Goal: Task Accomplishment & Management: Use online tool/utility

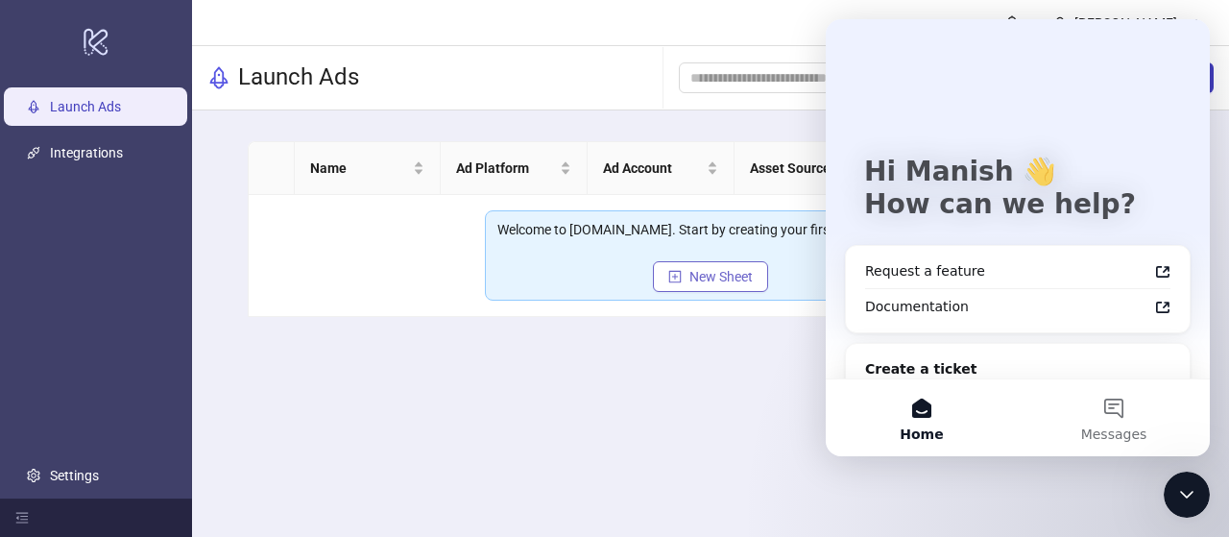
scroll to position [60, 0]
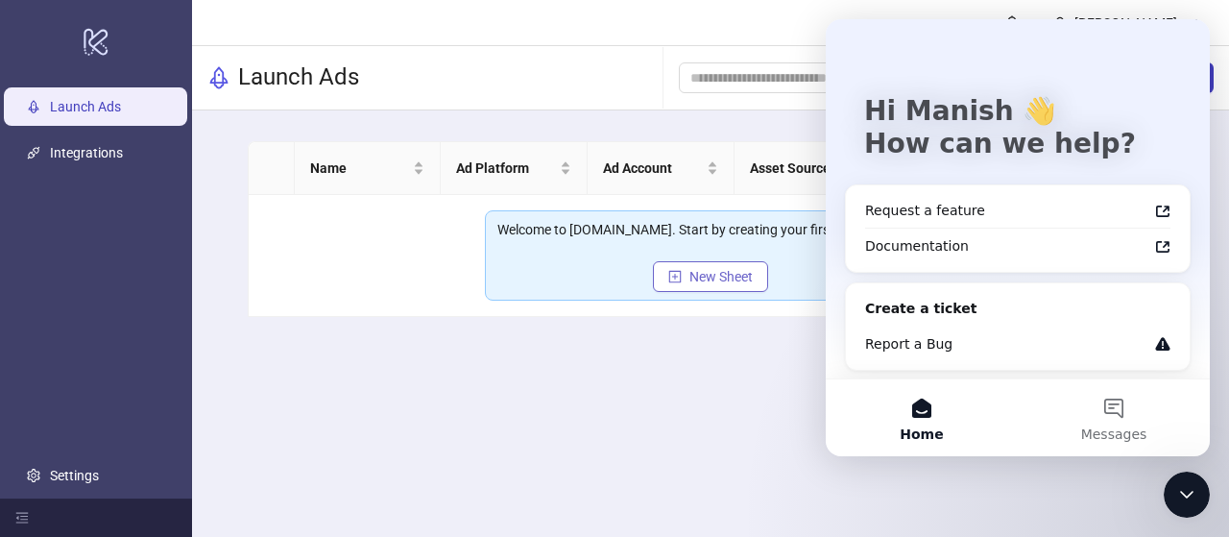
click at [730, 285] on button "New Sheet" at bounding box center [710, 276] width 115 height 31
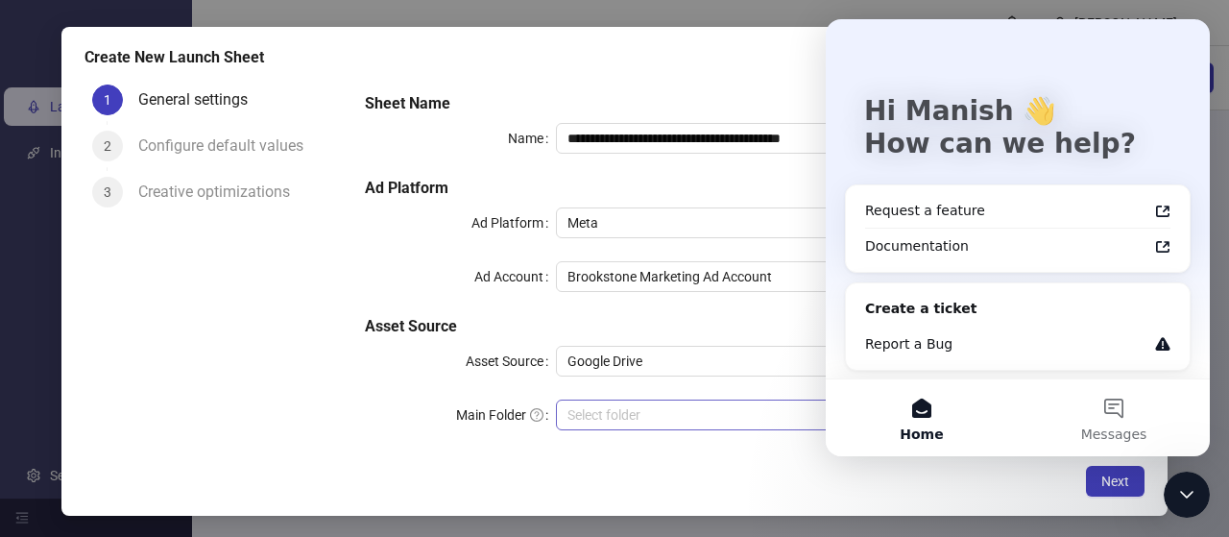
scroll to position [13, 0]
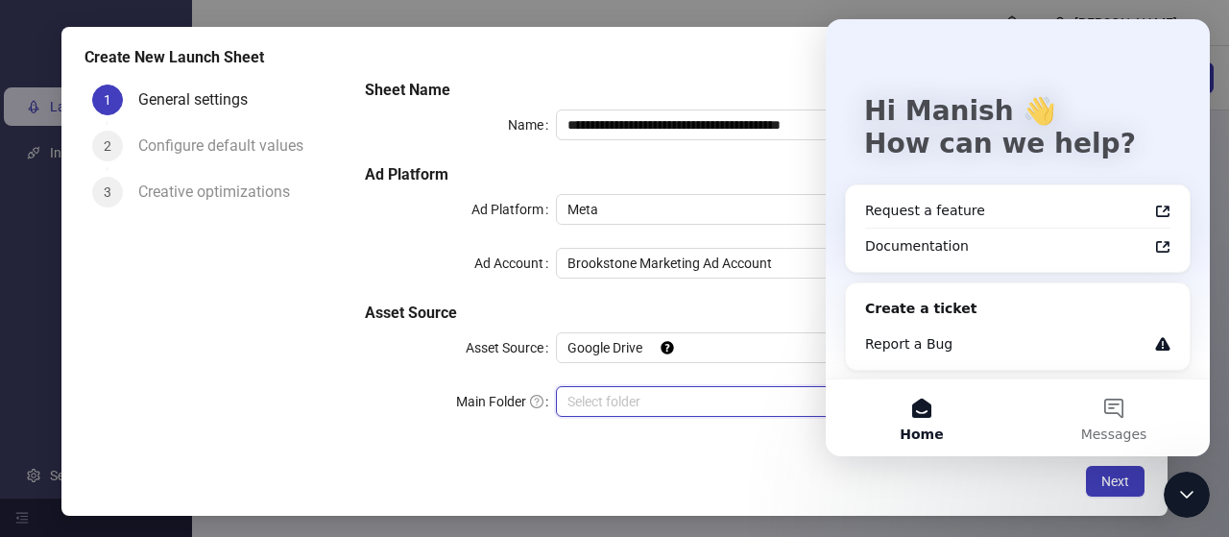
click at [638, 398] on input "Main Folder" at bounding box center [833, 401] width 533 height 29
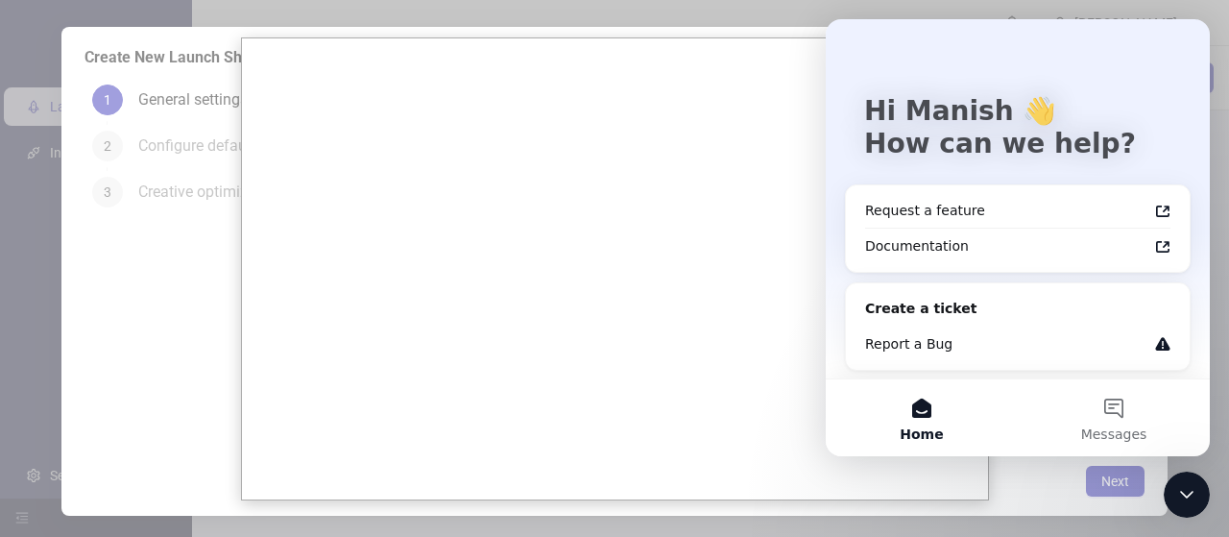
click at [1204, 501] on div "Close Intercom Messenger" at bounding box center [1187, 494] width 46 height 46
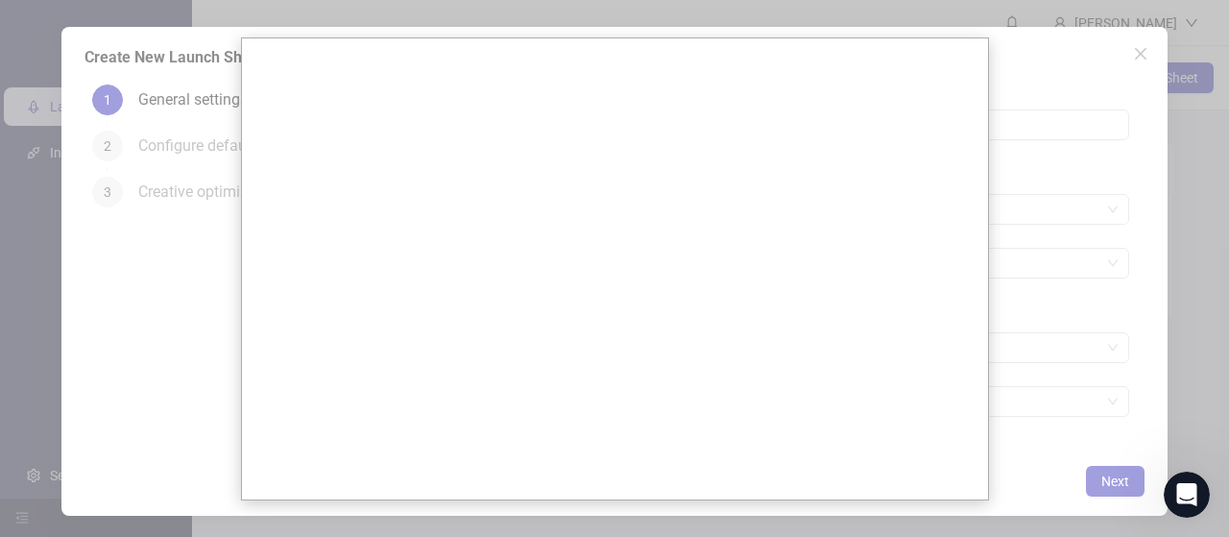
scroll to position [0, 0]
click at [1141, 480] on div at bounding box center [614, 268] width 1229 height 537
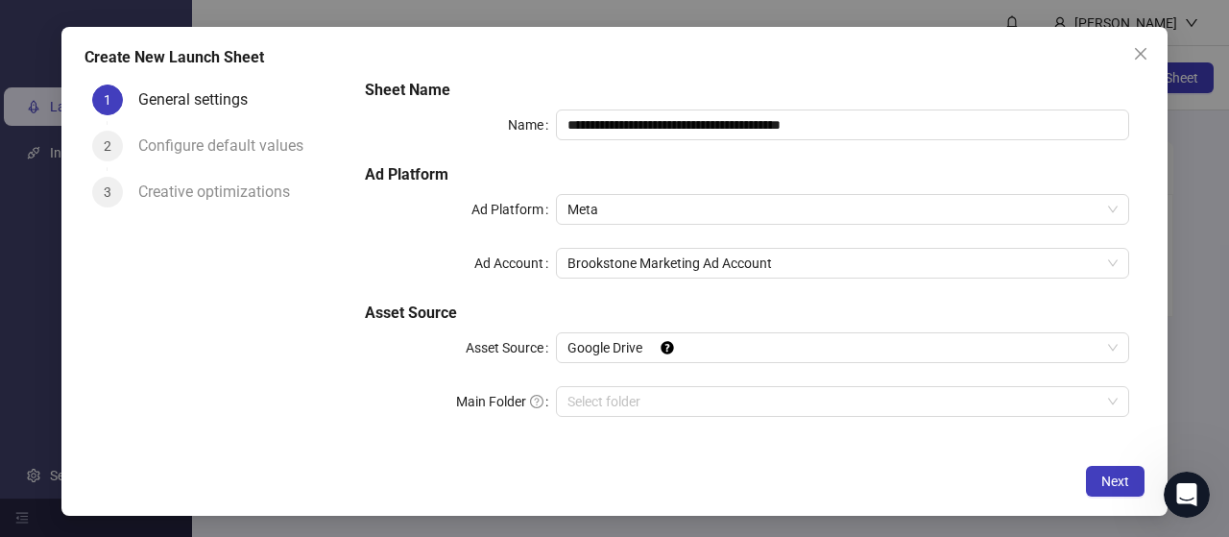
click at [760, 363] on div "**********" at bounding box center [747, 259] width 780 height 376
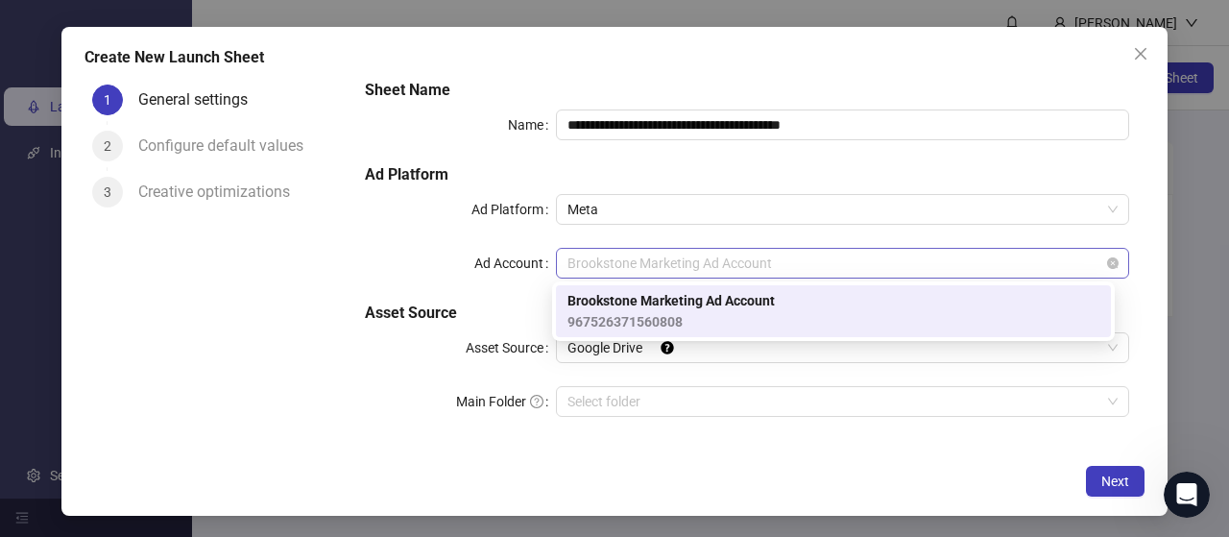
click at [848, 249] on span "Brookstone Marketing Ad Account" at bounding box center [842, 263] width 550 height 29
click at [821, 303] on div "Brookstone Marketing Ad Account 967526371560808" at bounding box center [833, 311] width 532 height 42
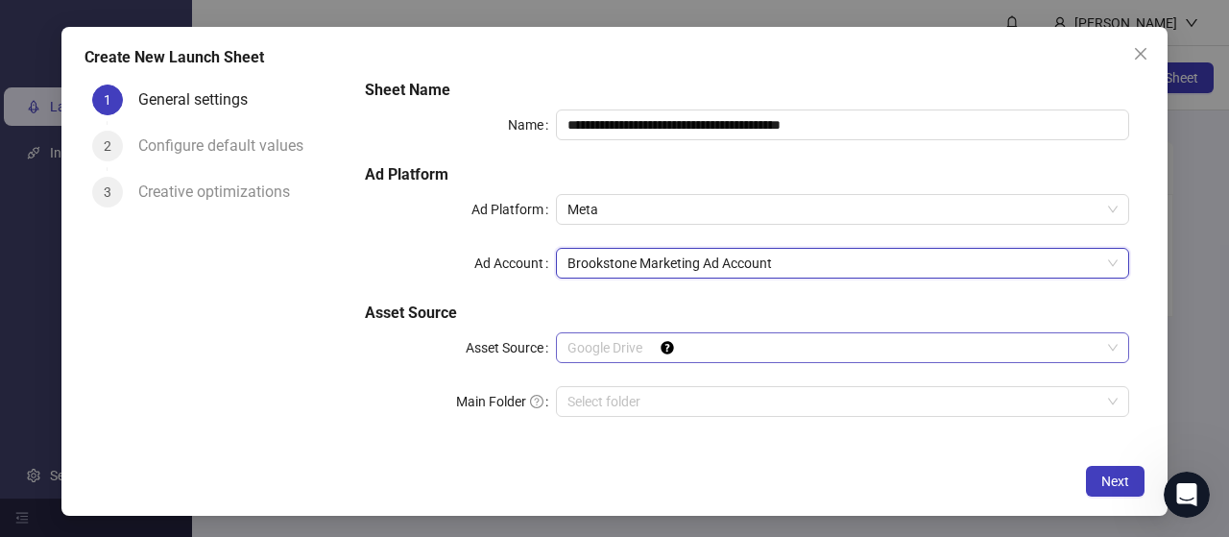
click at [780, 350] on span "Google Drive" at bounding box center [842, 347] width 550 height 29
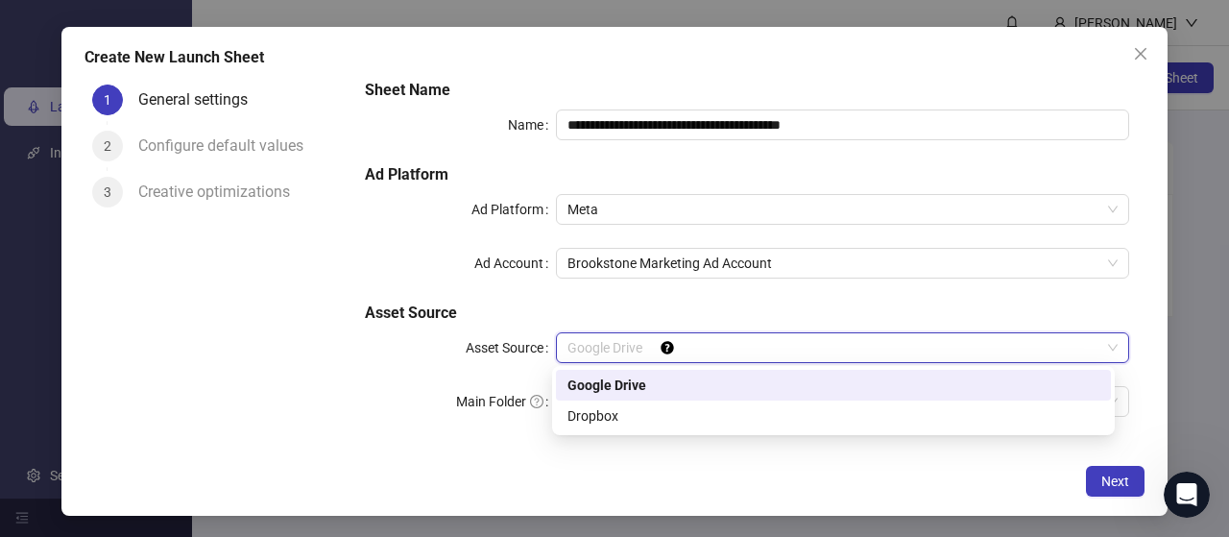
click at [725, 385] on div "Google Drive" at bounding box center [833, 384] width 532 height 21
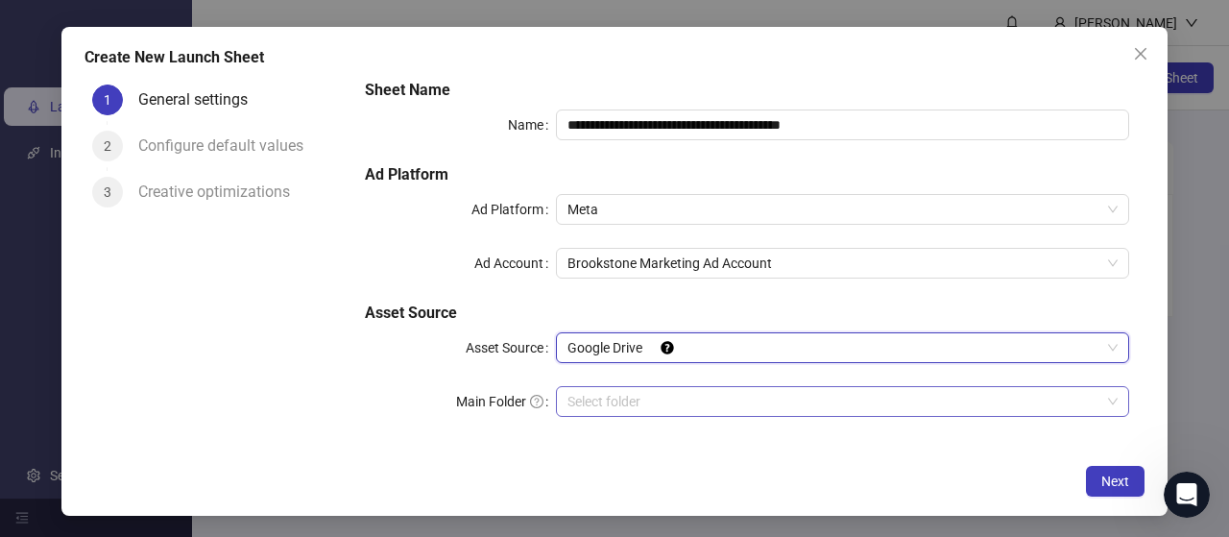
click at [1078, 386] on div "Select folder" at bounding box center [842, 401] width 573 height 31
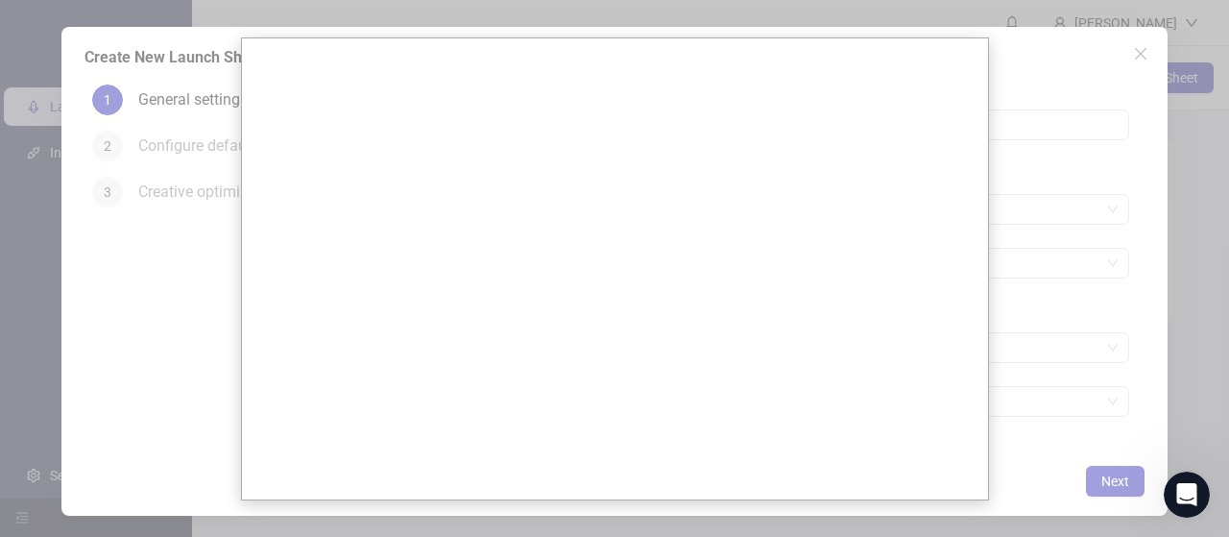
click at [1065, 487] on div at bounding box center [614, 268] width 1229 height 537
click at [1168, 331] on div at bounding box center [614, 268] width 1229 height 537
click at [1131, 49] on div at bounding box center [614, 268] width 1229 height 537
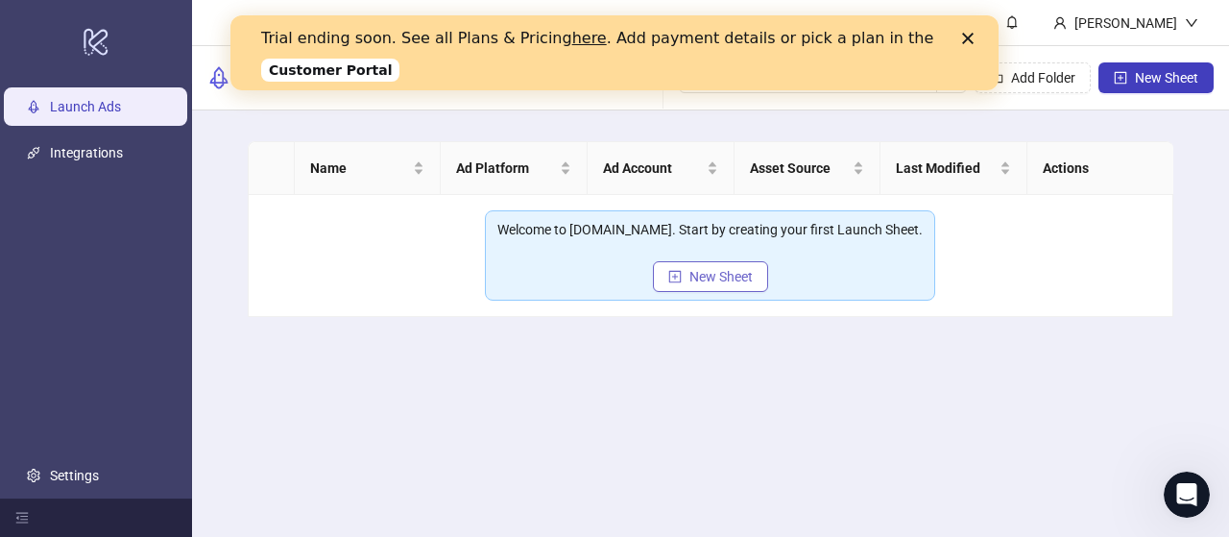
click at [716, 278] on span "New Sheet" at bounding box center [720, 276] width 63 height 15
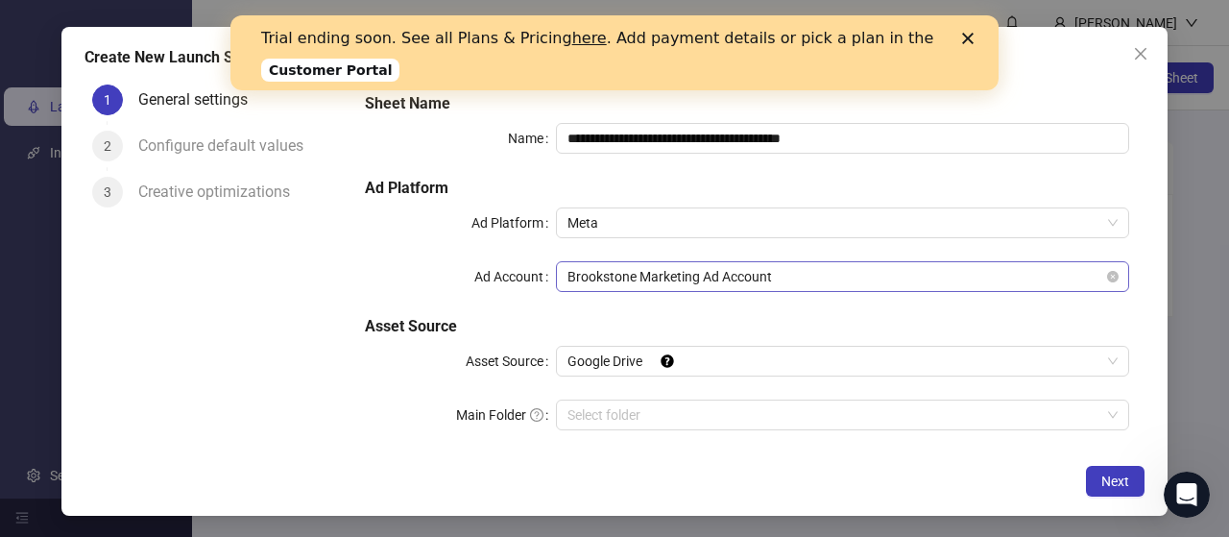
click at [716, 278] on span "Brookstone Marketing Ad Account" at bounding box center [842, 276] width 550 height 29
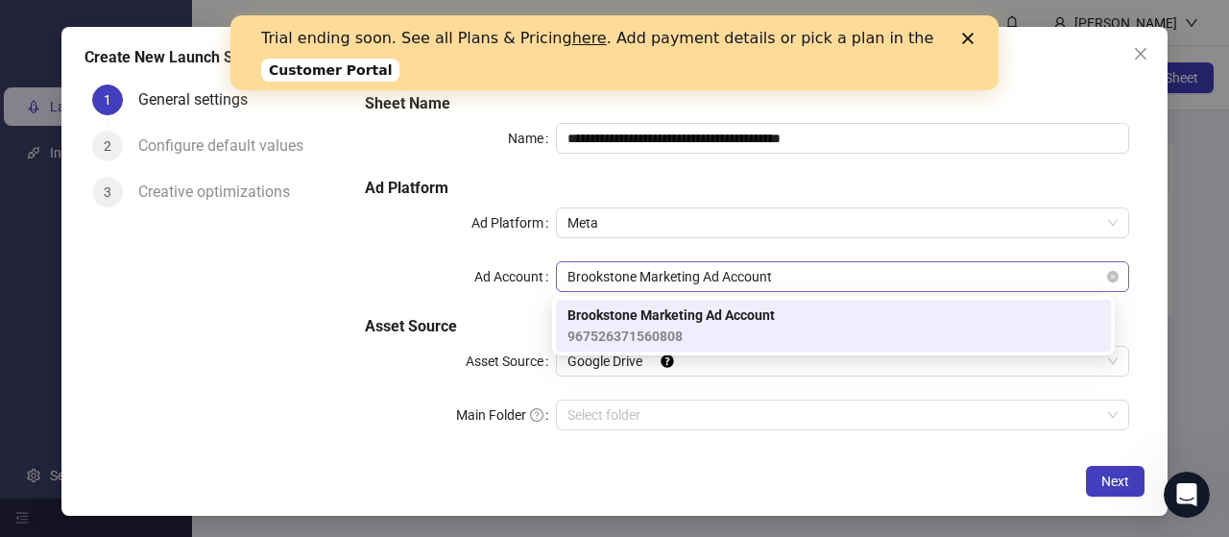
click at [716, 278] on span "Brookstone Marketing Ad Account" at bounding box center [842, 276] width 550 height 29
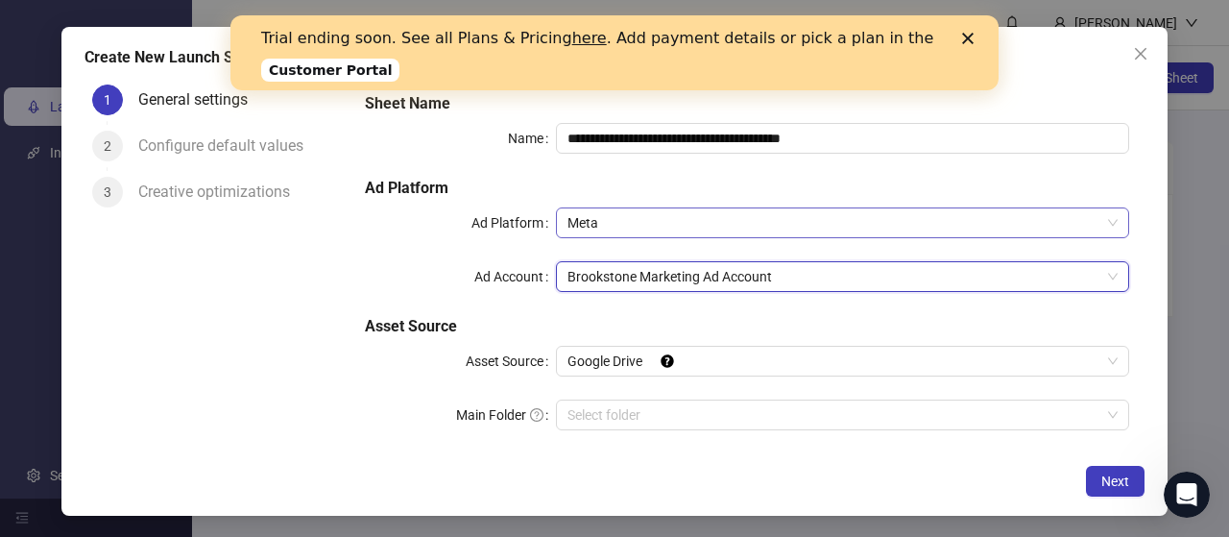
click at [1100, 229] on span "Meta" at bounding box center [842, 222] width 550 height 29
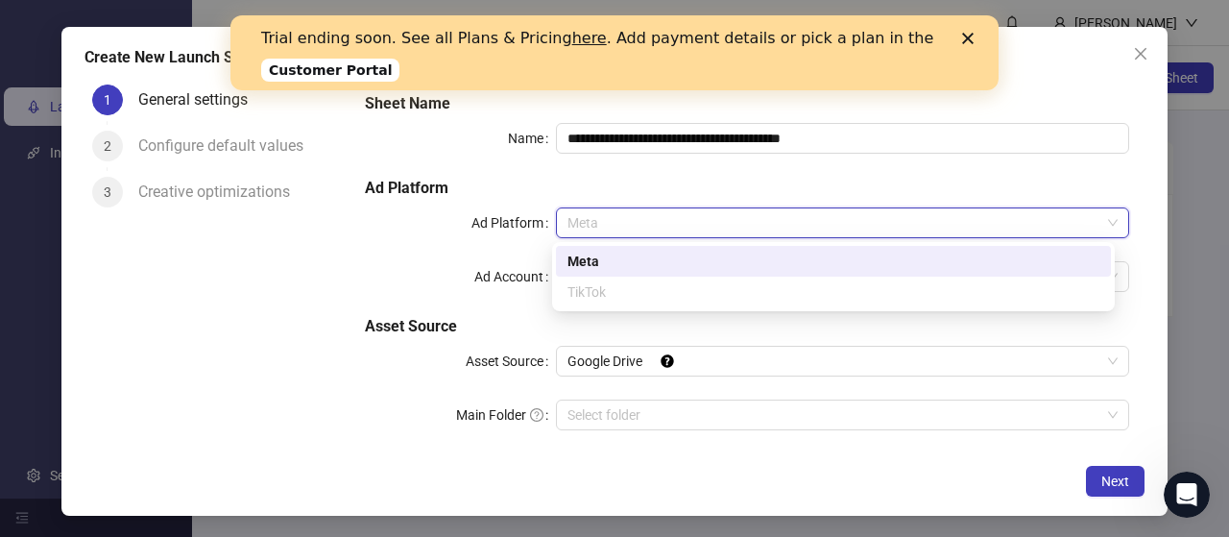
click at [1062, 257] on div "Meta" at bounding box center [833, 261] width 532 height 21
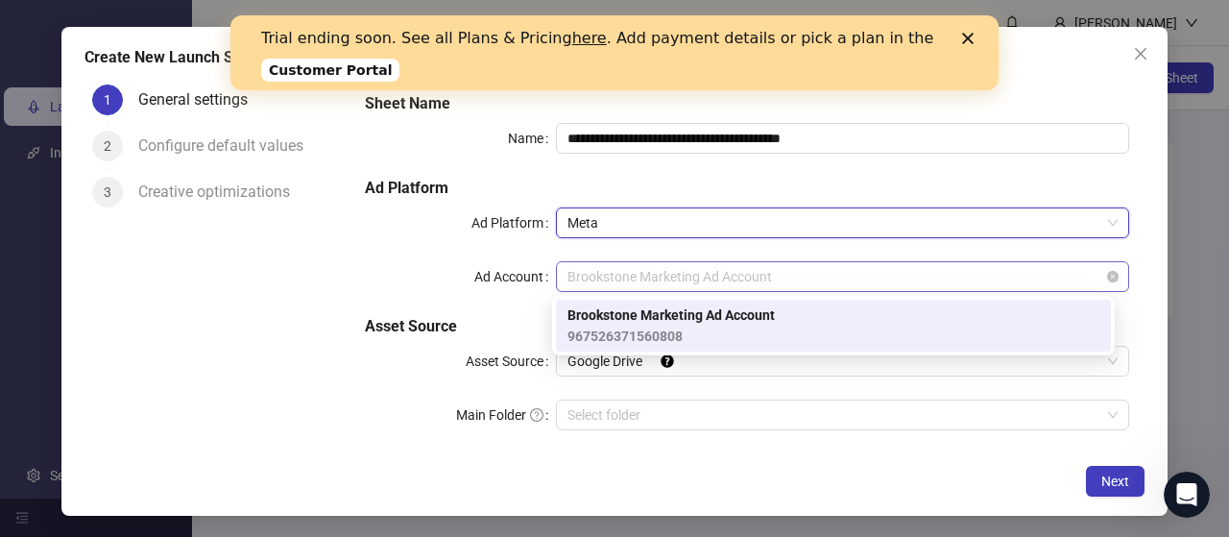
click at [1091, 281] on span "Brookstone Marketing Ad Account" at bounding box center [842, 276] width 550 height 29
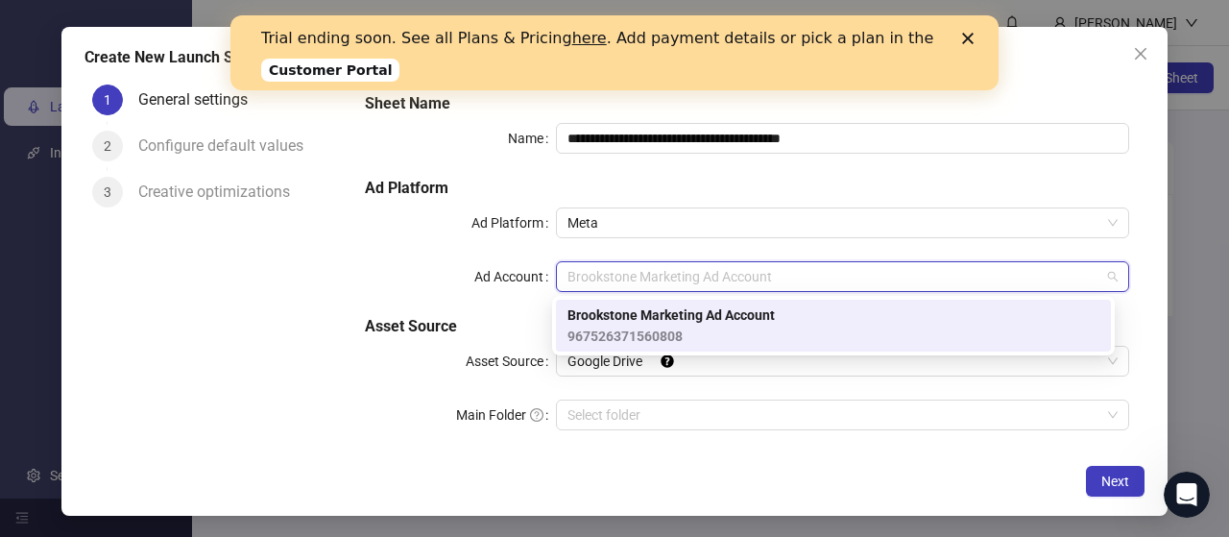
click at [1062, 314] on div "Brookstone Marketing Ad Account 967526371560808" at bounding box center [833, 325] width 532 height 42
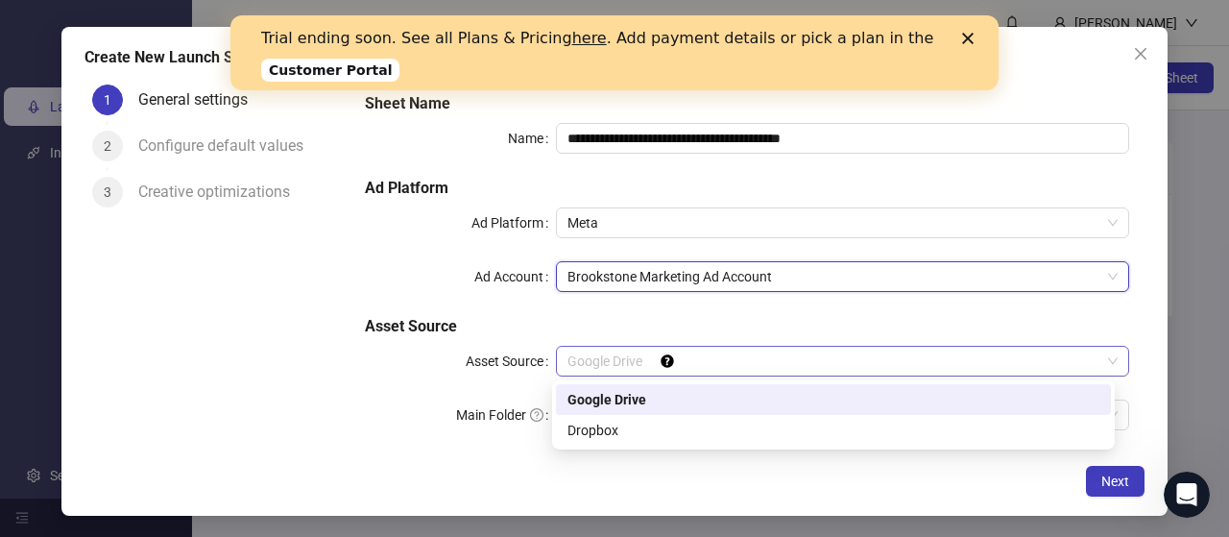
click at [1008, 357] on span "Google Drive" at bounding box center [842, 361] width 550 height 29
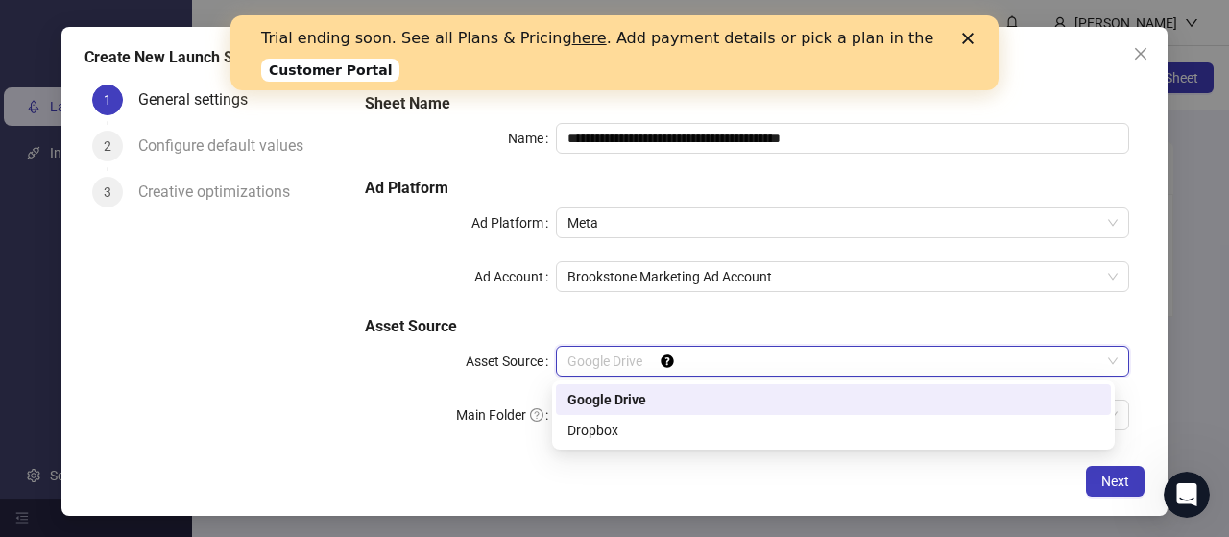
drag, startPoint x: 953, startPoint y: 407, endPoint x: 947, endPoint y: 429, distance: 22.8
click at [947, 429] on div "Google Drive Dropbox" at bounding box center [833, 414] width 555 height 61
click at [947, 429] on div "Dropbox" at bounding box center [833, 430] width 532 height 21
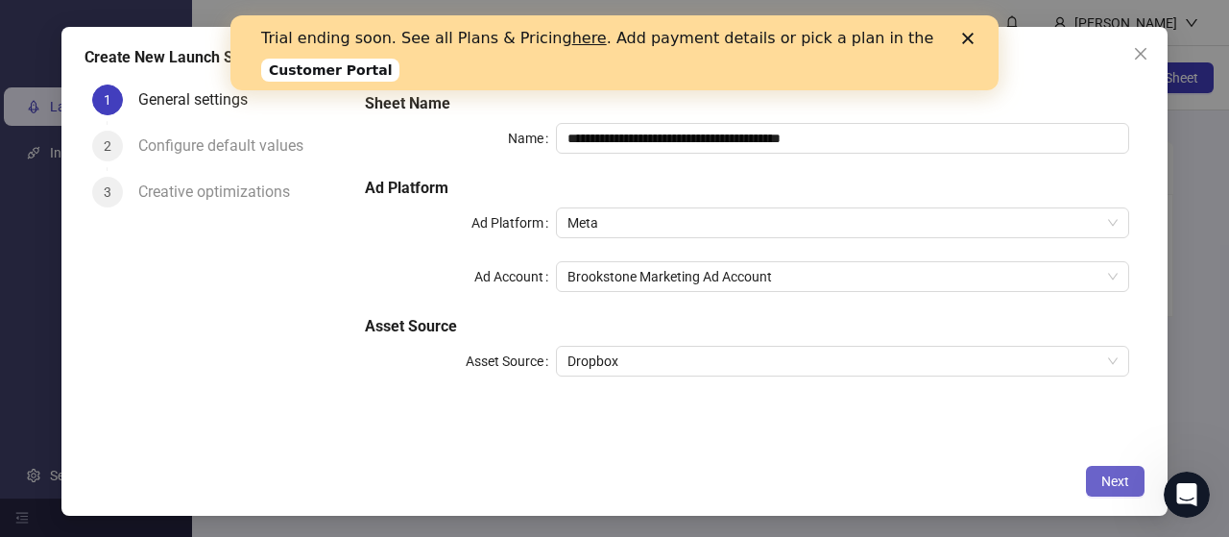
click at [1122, 479] on span "Next" at bounding box center [1115, 480] width 28 height 15
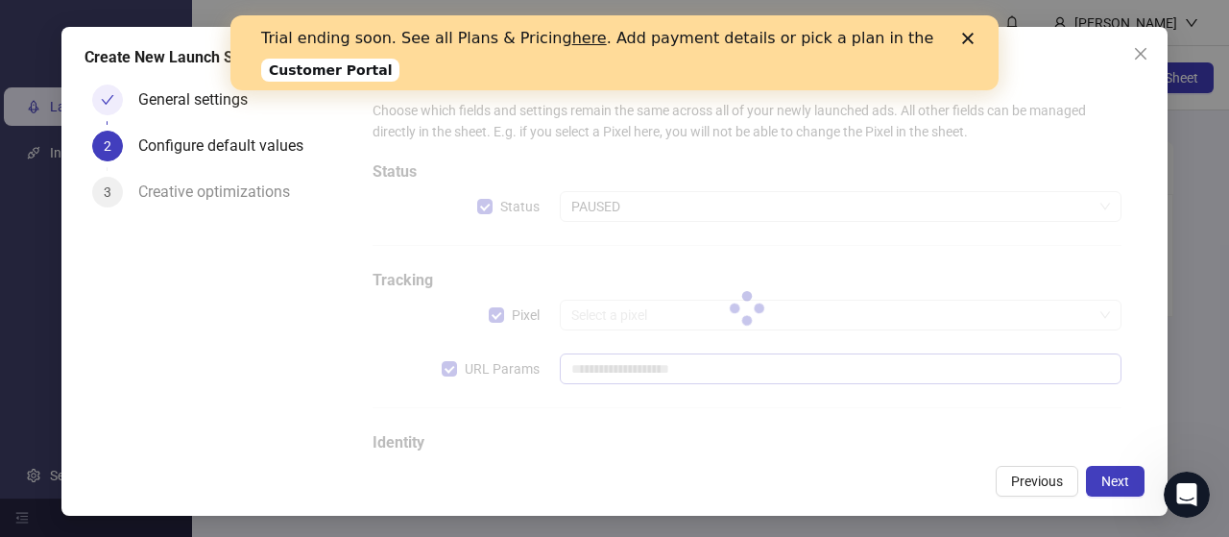
type input "**********"
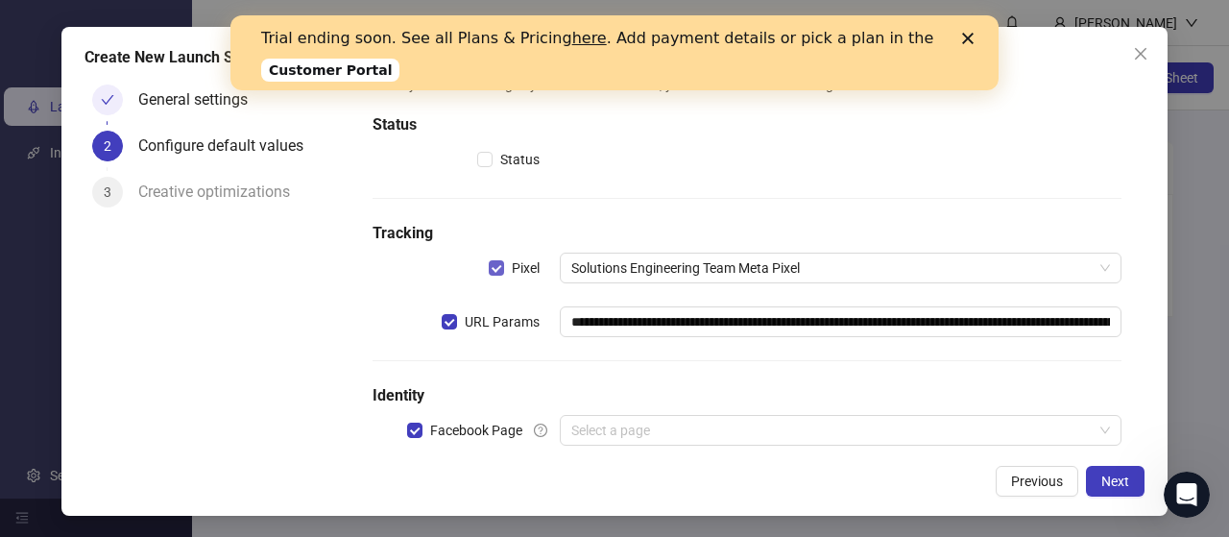
scroll to position [84, 0]
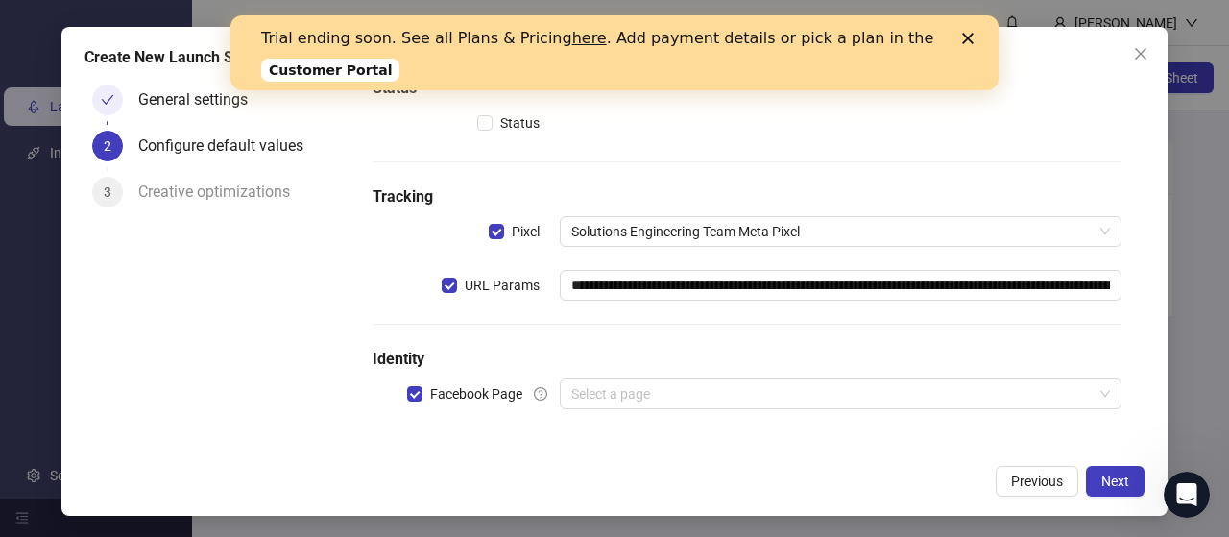
click at [438, 279] on div "URL Params" at bounding box center [466, 285] width 187 height 31
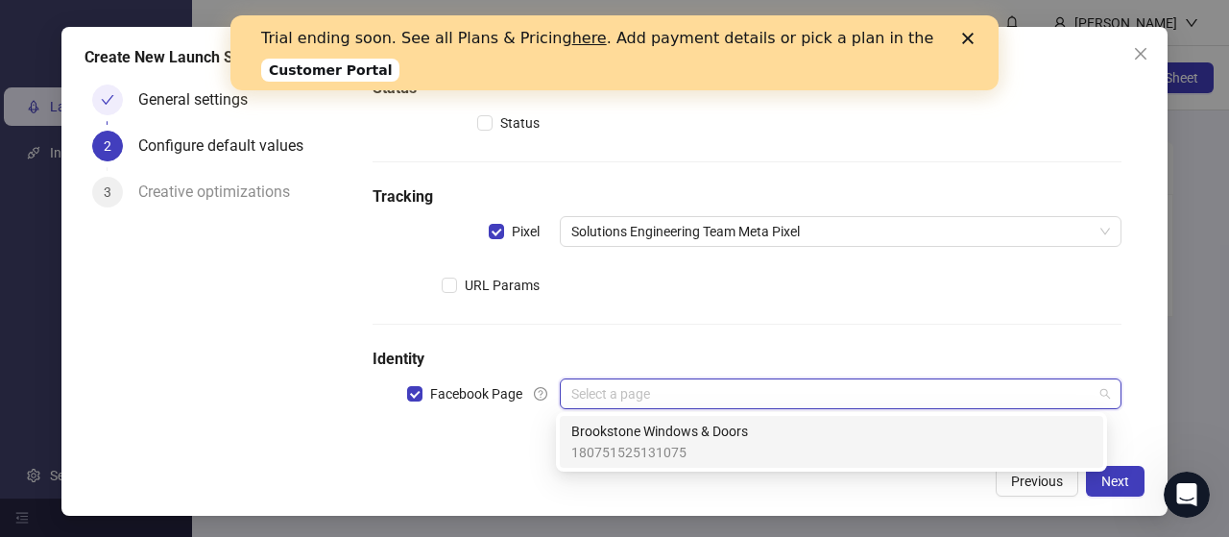
click at [846, 384] on input "search" at bounding box center [831, 393] width 521 height 29
click at [811, 439] on div "Brookstone Windows & Doors 180751525131075" at bounding box center [831, 442] width 520 height 42
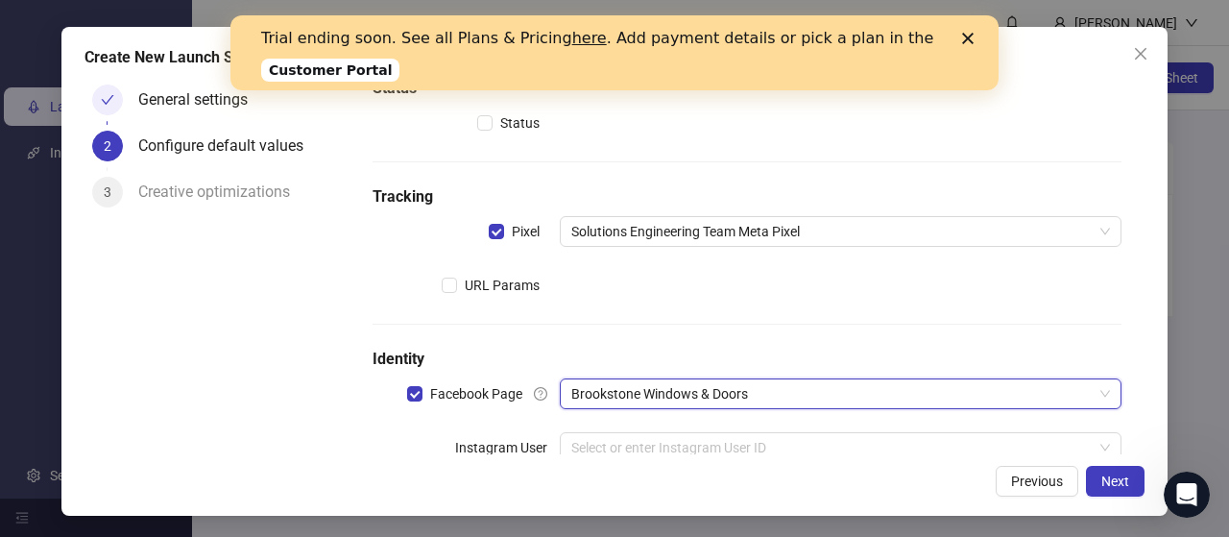
scroll to position [137, 0]
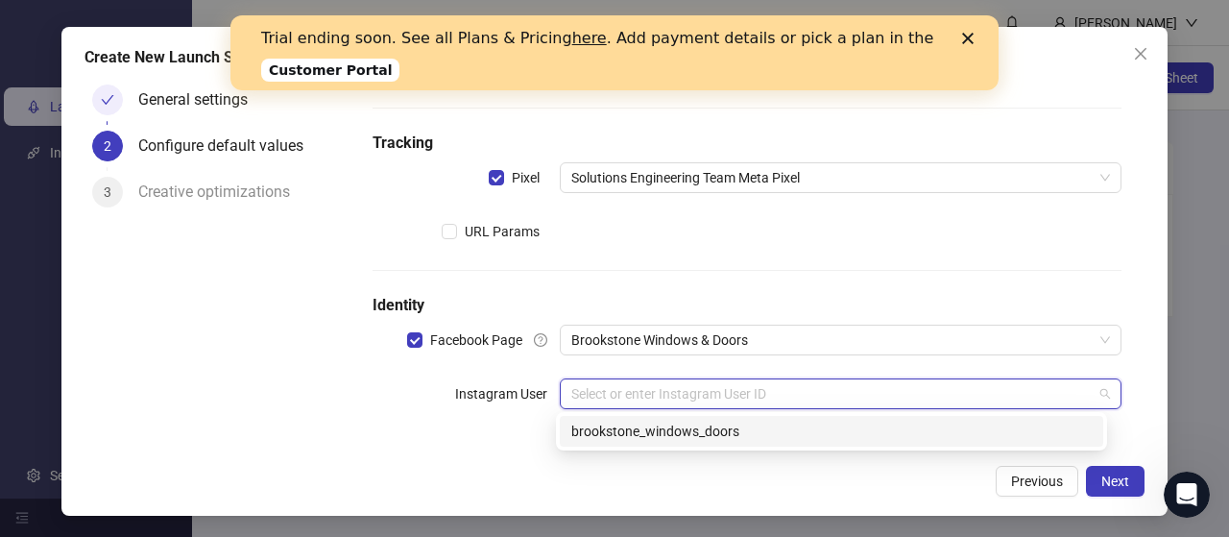
click at [822, 390] on input "search" at bounding box center [831, 393] width 521 height 29
click at [806, 416] on div "brookstone_windows_doors" at bounding box center [831, 431] width 543 height 31
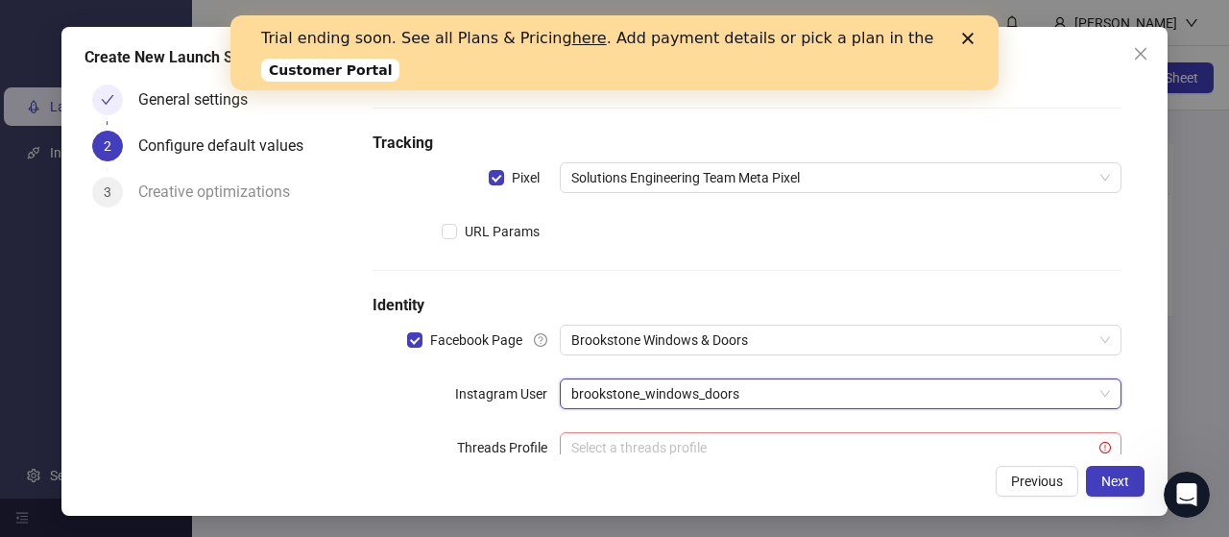
scroll to position [191, 0]
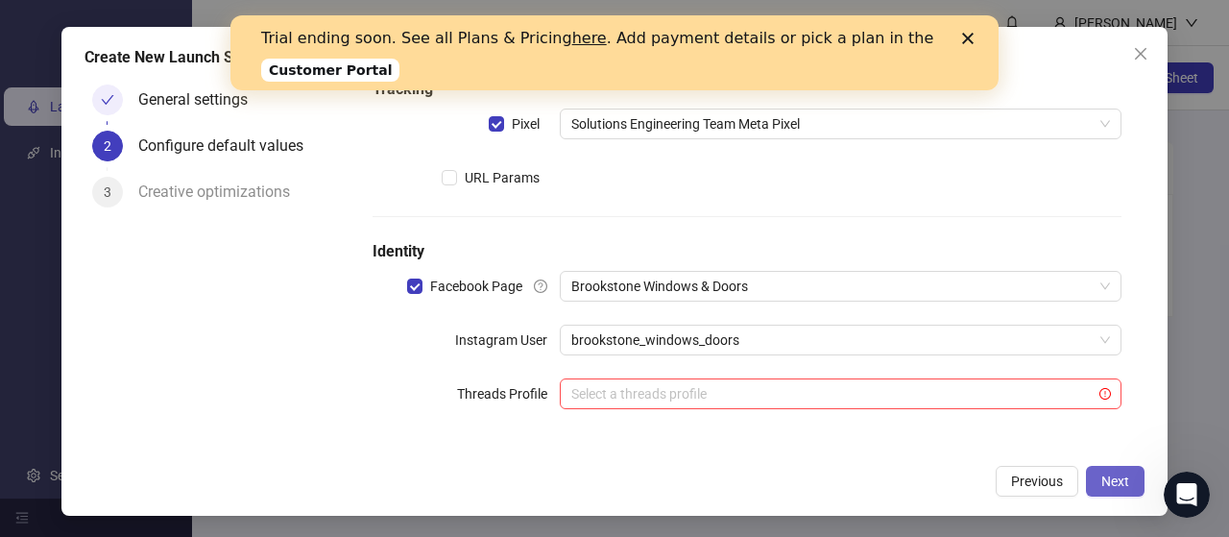
click at [1100, 471] on button "Next" at bounding box center [1115, 481] width 59 height 31
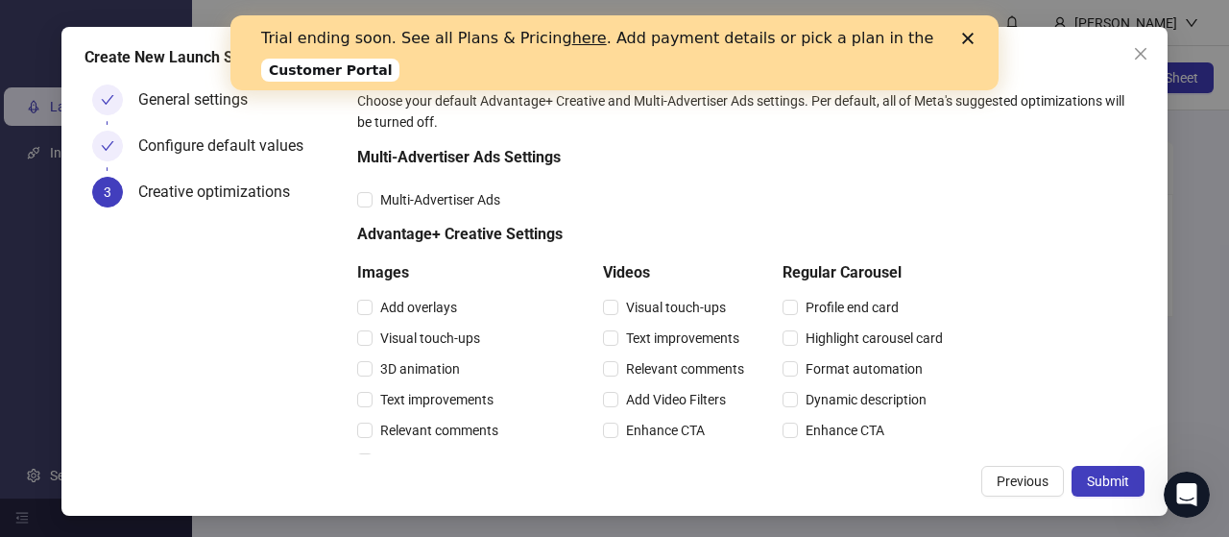
scroll to position [24, 0]
click at [970, 37] on icon "Close" at bounding box center [968, 39] width 12 height 12
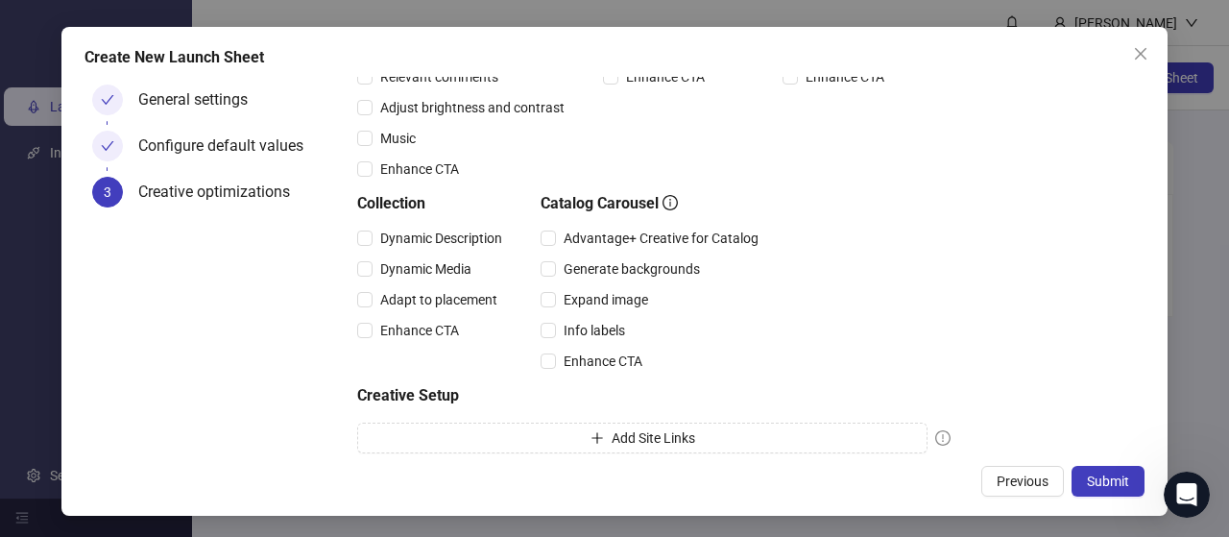
scroll to position [379, 0]
click at [1137, 482] on button "Submit" at bounding box center [1108, 481] width 73 height 31
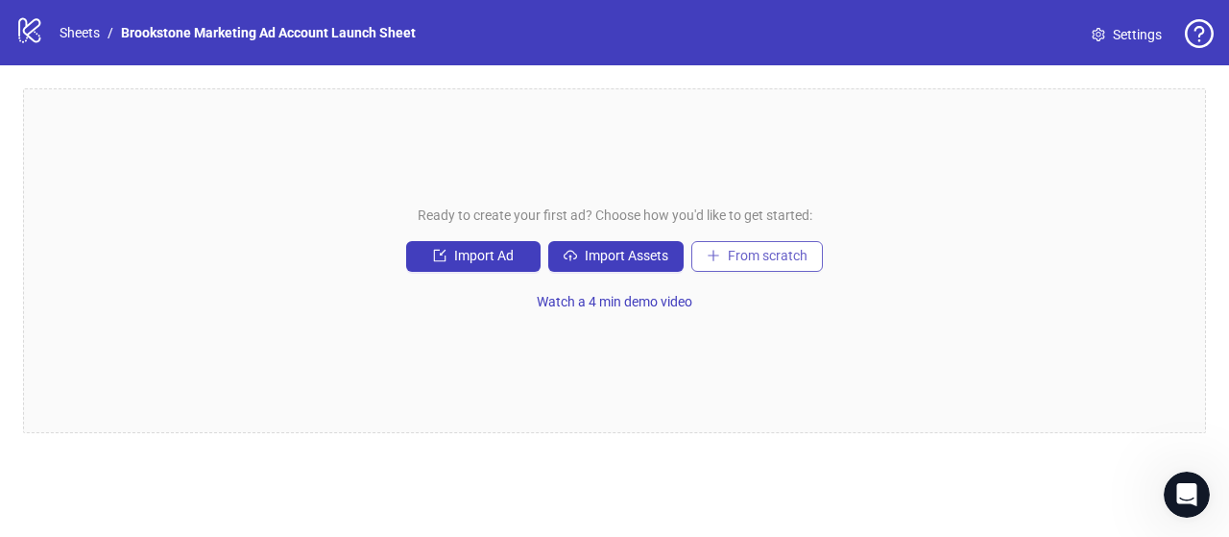
click at [770, 260] on span "From scratch" at bounding box center [768, 255] width 80 height 15
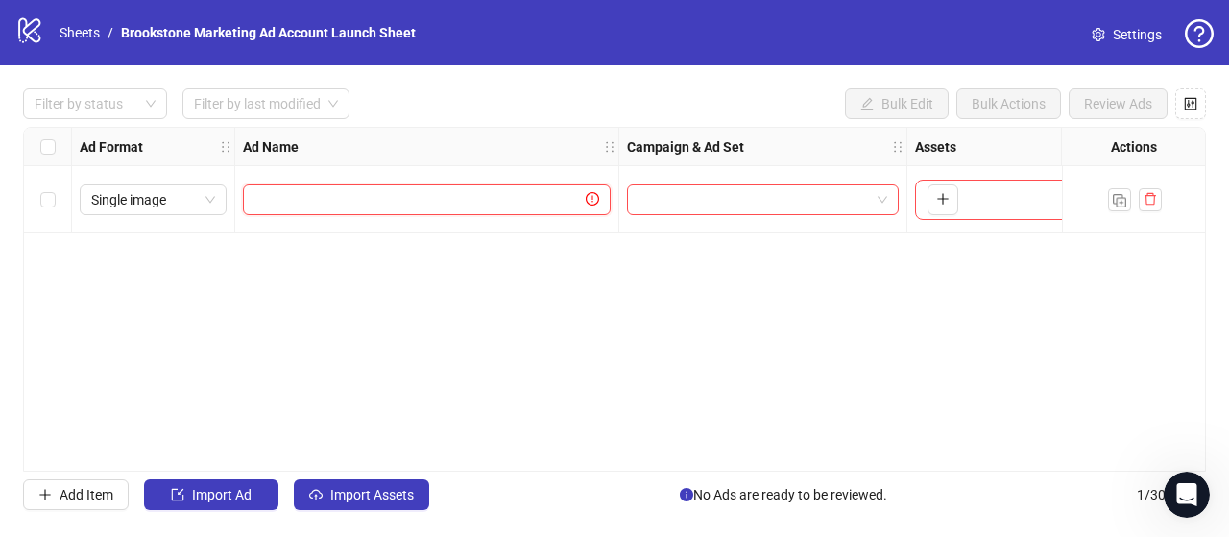
click at [336, 202] on input "text" at bounding box center [417, 199] width 327 height 21
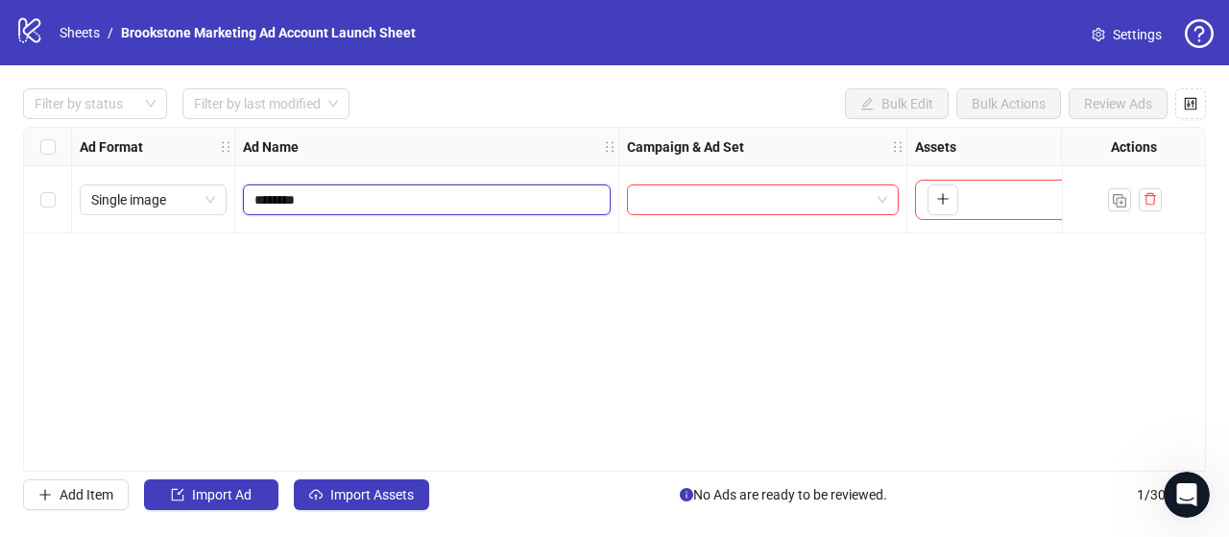
type input "*********"
click at [706, 210] on input "search" at bounding box center [754, 199] width 231 height 29
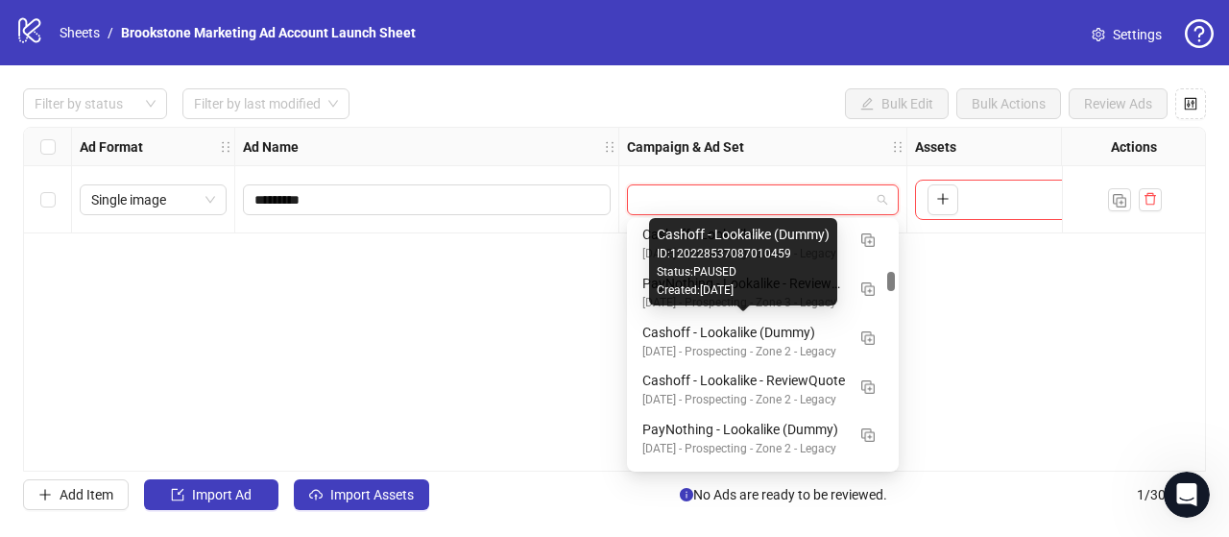
scroll to position [657, 0]
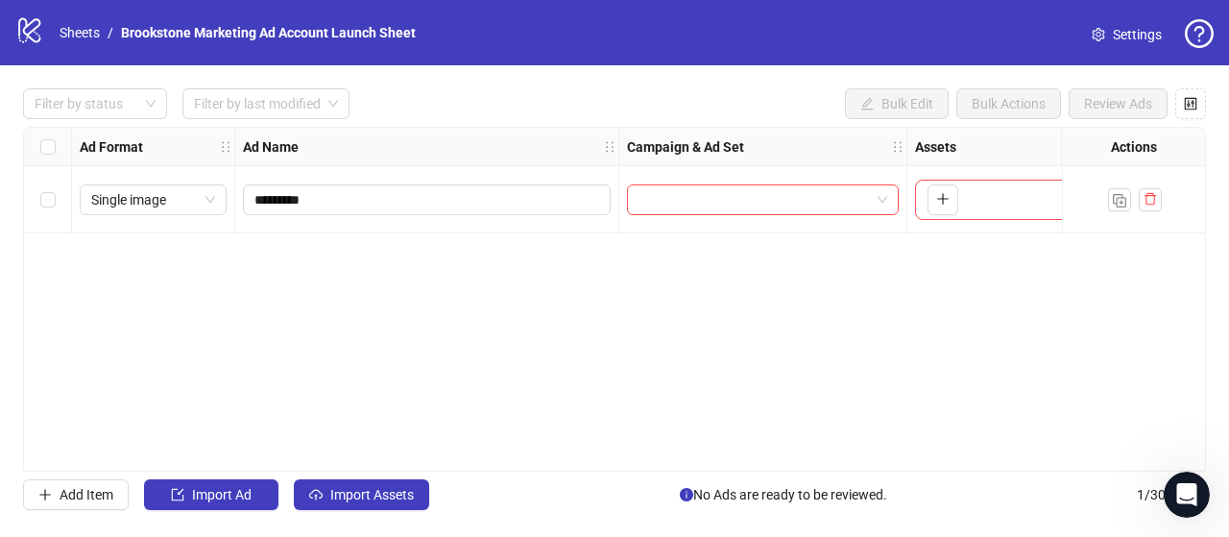
click at [442, 345] on div "Ad Format Ad Name Campaign & Ad Set Assets Descriptions Headlines Primary Texts…" at bounding box center [614, 299] width 1183 height 345
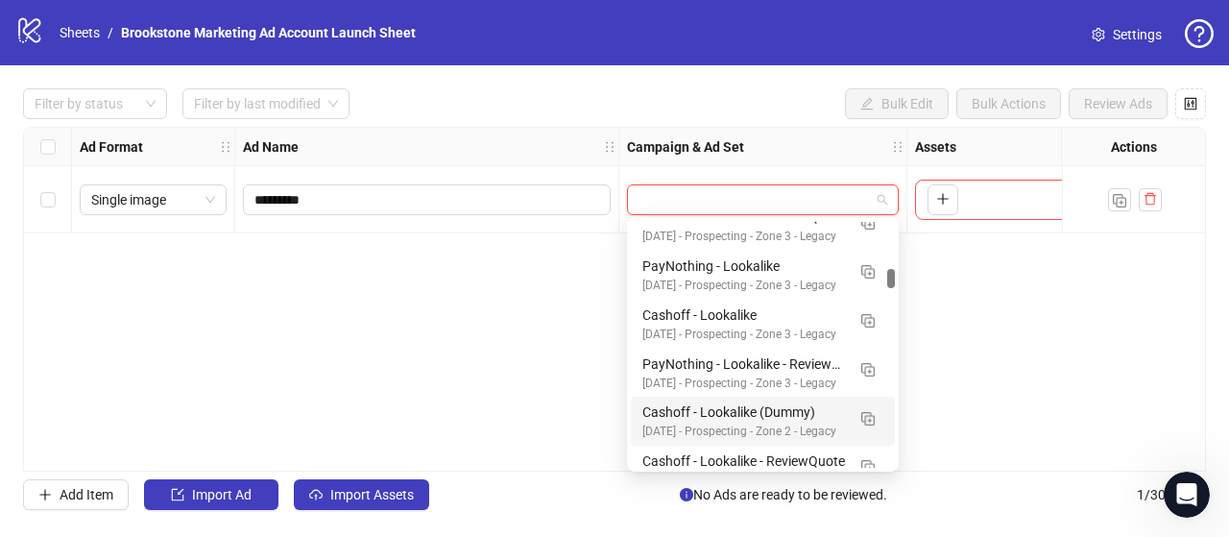
click at [864, 197] on input "search" at bounding box center [754, 199] width 231 height 29
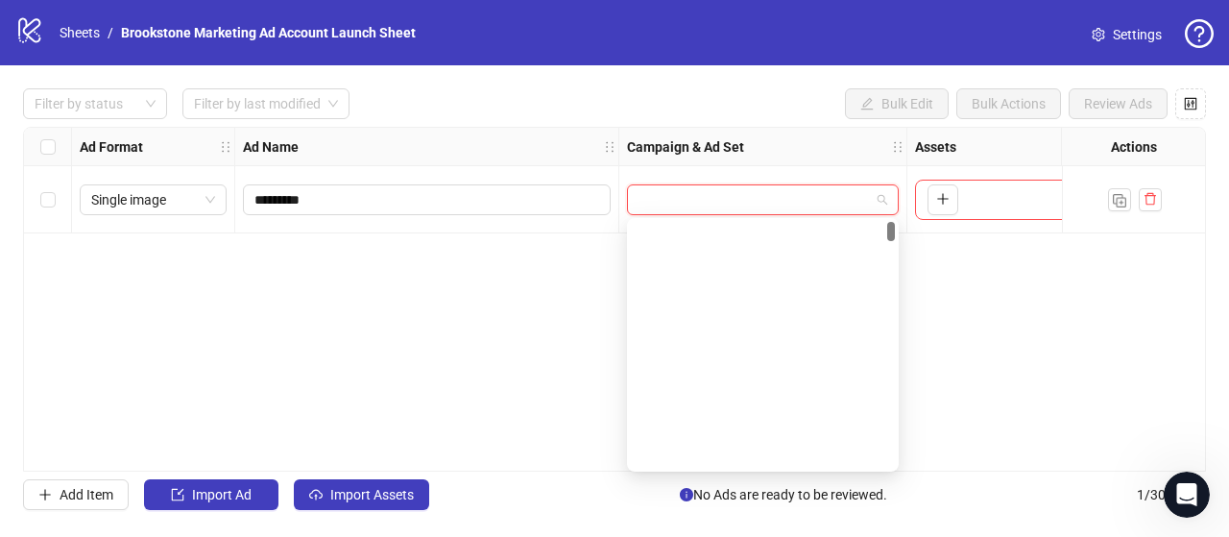
scroll to position [0, 0]
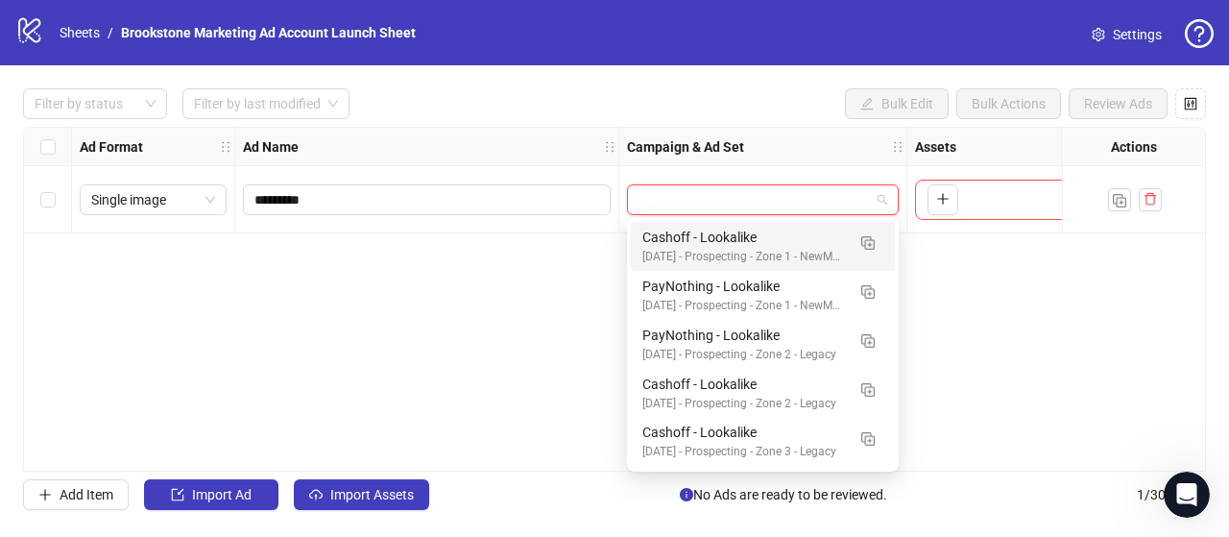
click at [824, 208] on input "search" at bounding box center [754, 199] width 231 height 29
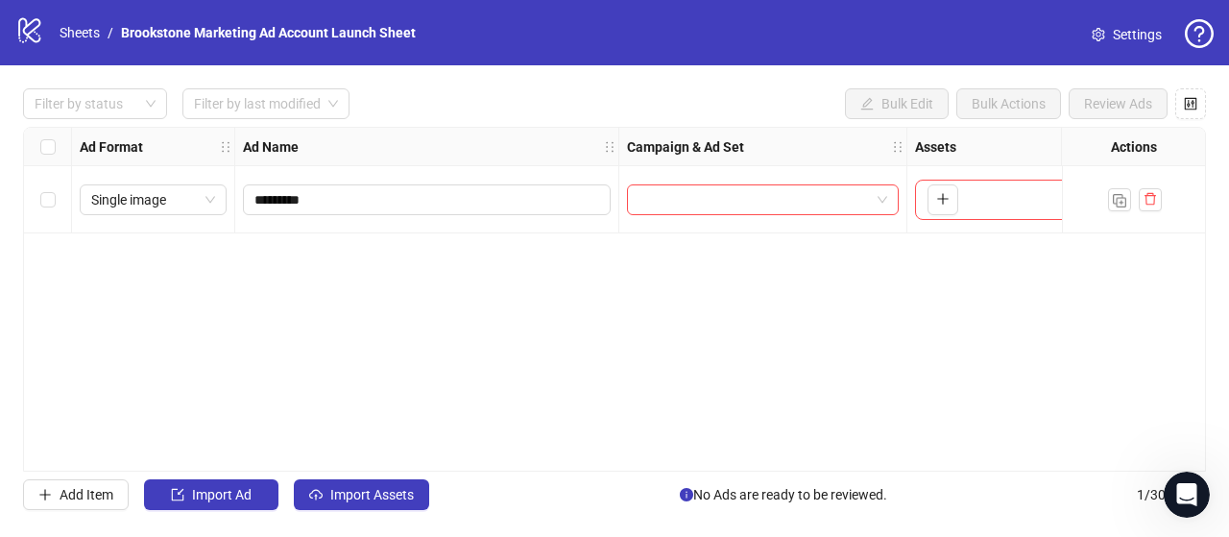
click at [431, 315] on div "Ad Format Ad Name Campaign & Ad Set Assets Descriptions Headlines Primary Texts…" at bounding box center [614, 299] width 1183 height 345
click at [785, 191] on input "search" at bounding box center [754, 199] width 231 height 29
type input "*"
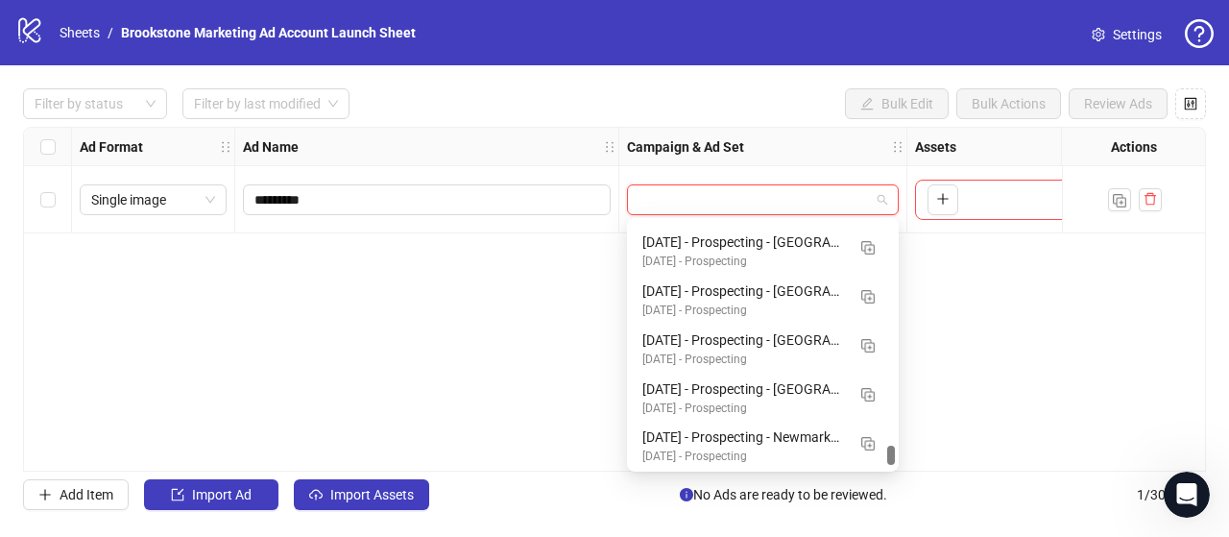
scroll to position [6620, 0]
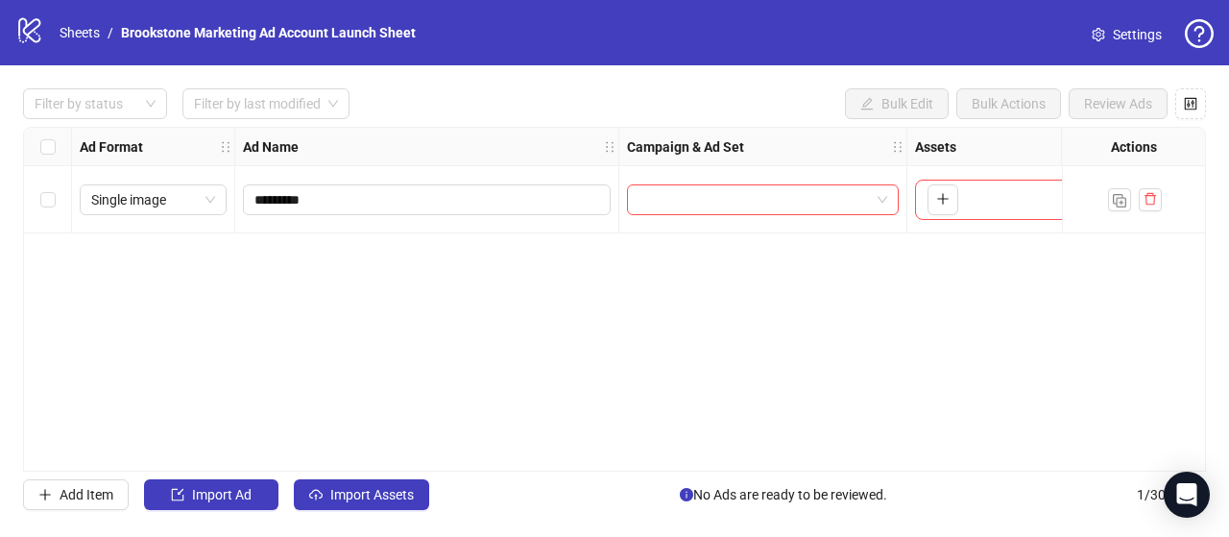
click at [766, 214] on div at bounding box center [763, 199] width 288 height 67
click at [789, 205] on input "search" at bounding box center [754, 199] width 231 height 29
type input "*"
click at [355, 205] on input "*********" at bounding box center [424, 199] width 341 height 21
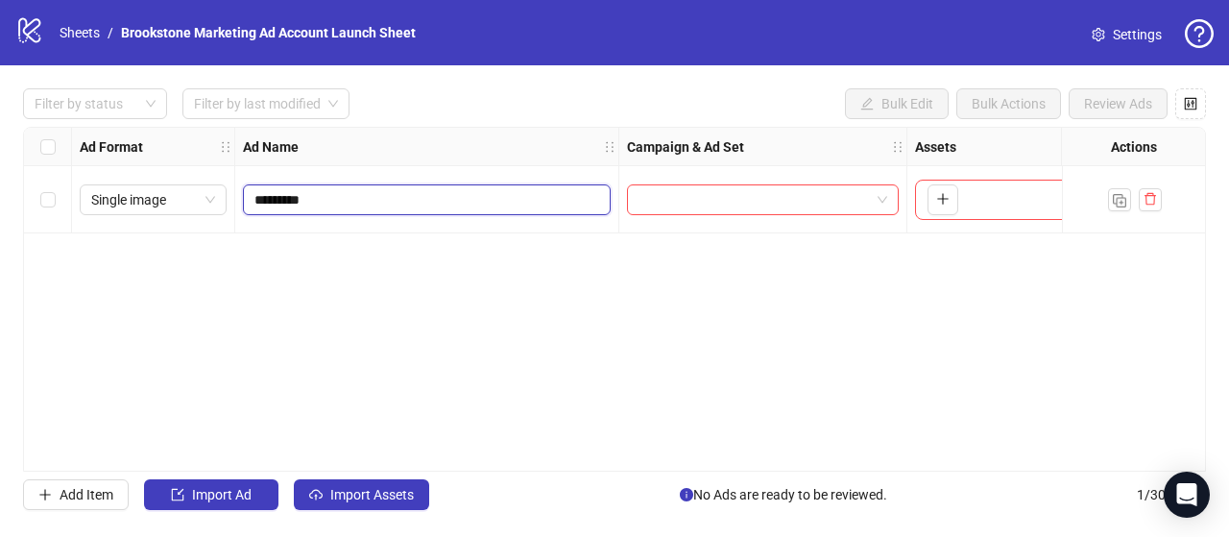
click at [355, 205] on input "*********" at bounding box center [424, 199] width 341 height 21
click at [771, 231] on div at bounding box center [763, 199] width 288 height 67
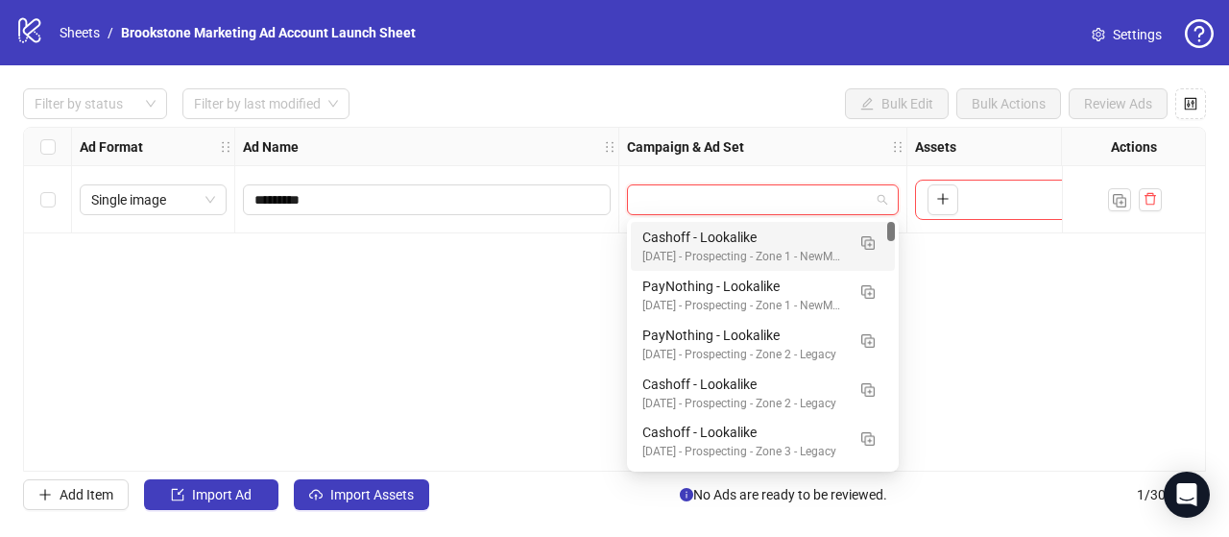
click at [810, 206] on input "search" at bounding box center [754, 199] width 231 height 29
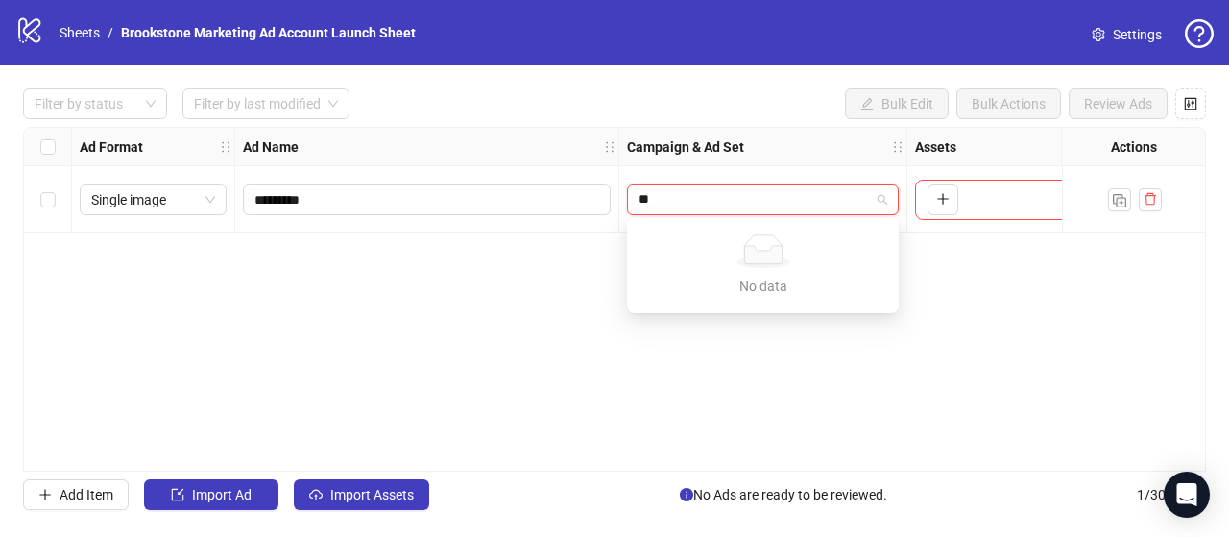
type input "*"
click at [820, 197] on input "search" at bounding box center [754, 199] width 231 height 29
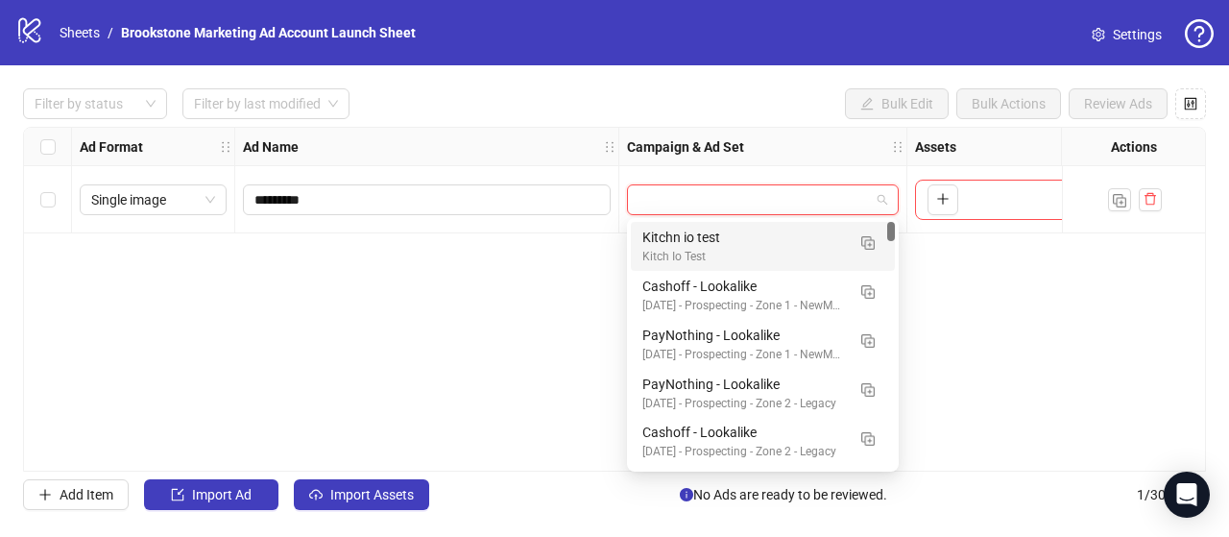
click at [794, 226] on div "Kitchn io test Kitch Io Test" at bounding box center [763, 246] width 264 height 49
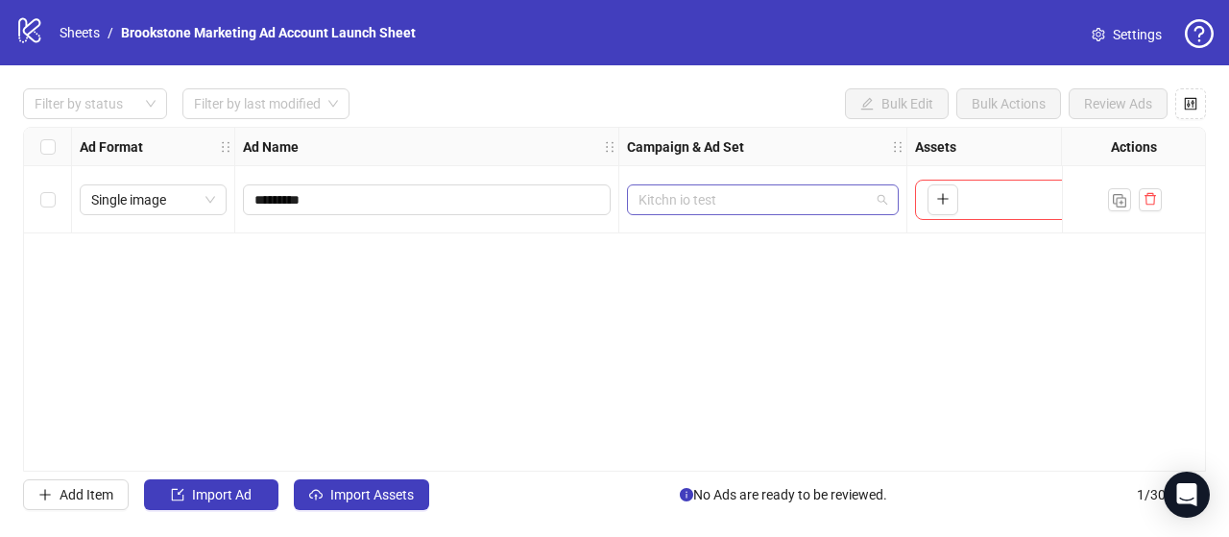
click at [822, 201] on span "Kitchn io test" at bounding box center [763, 199] width 249 height 29
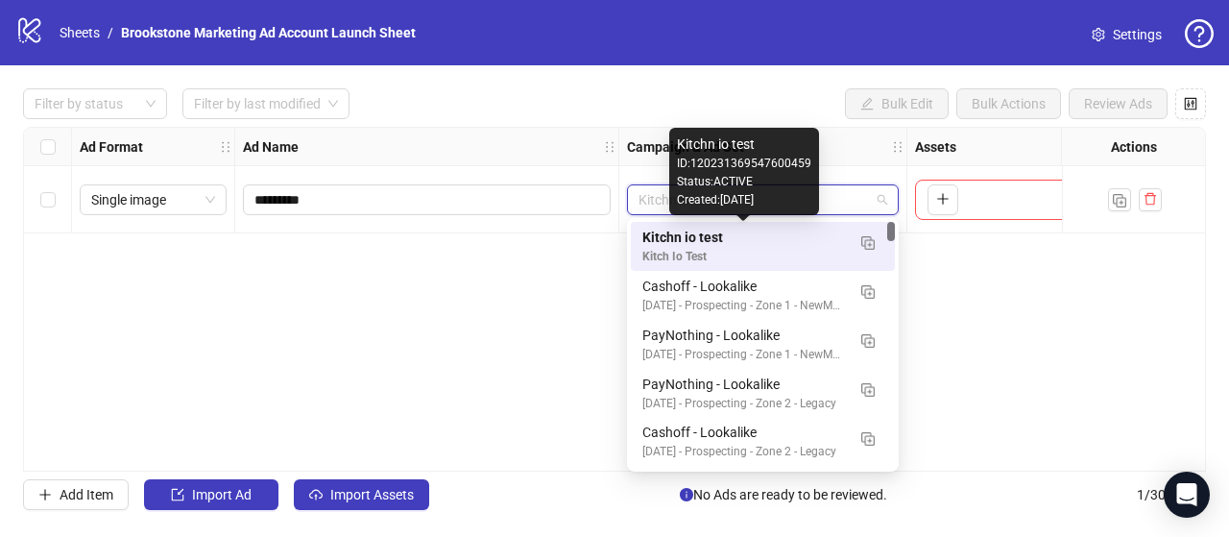
click at [776, 240] on div "Kitchn io test" at bounding box center [743, 237] width 203 height 21
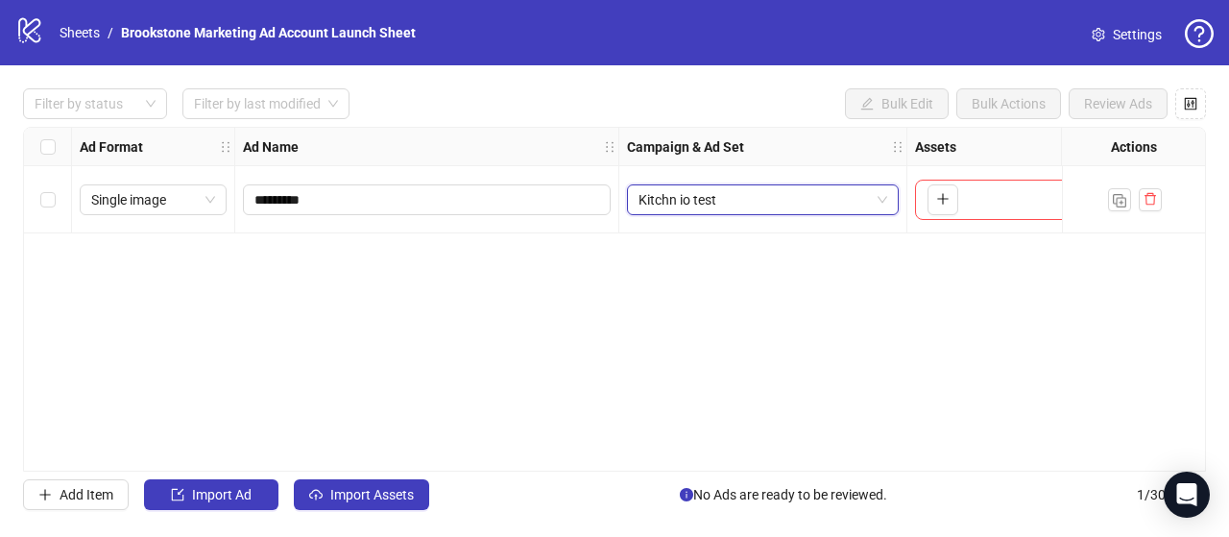
scroll to position [0, 203]
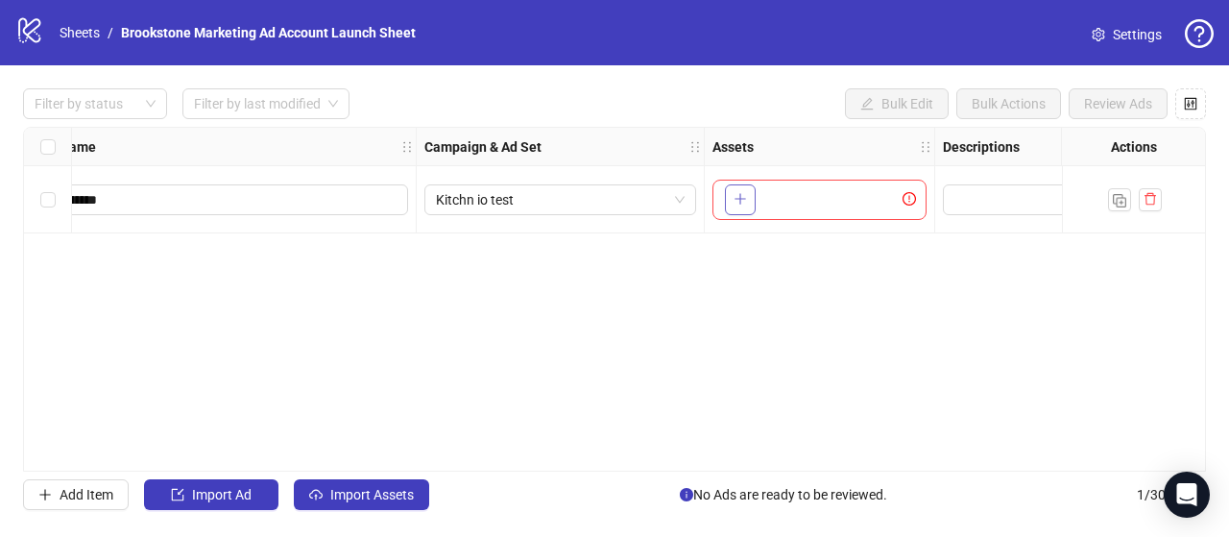
click at [748, 202] on button "button" at bounding box center [740, 199] width 31 height 31
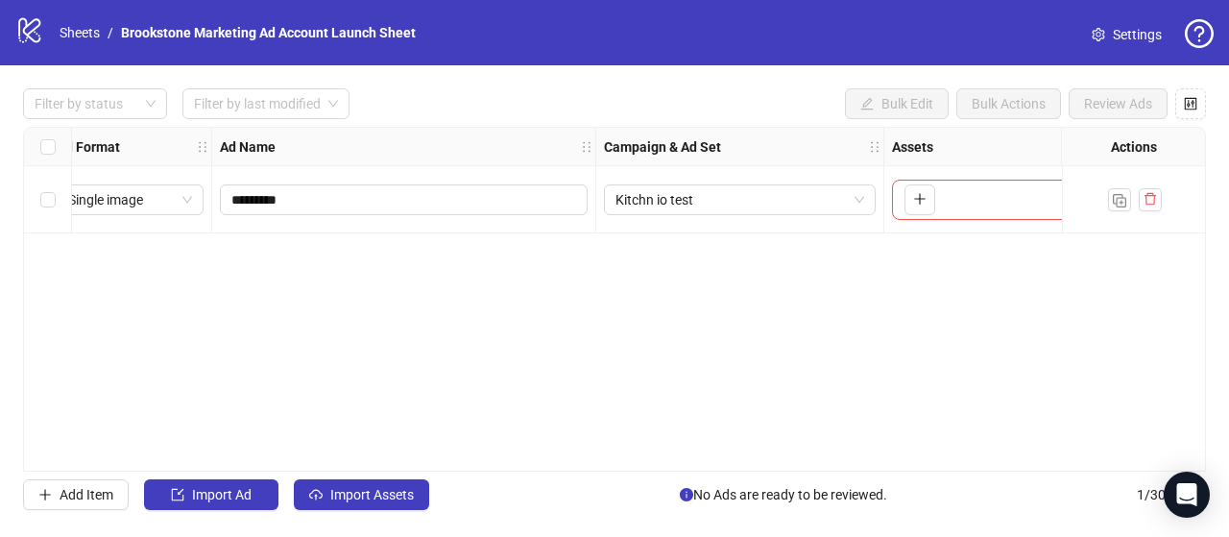
scroll to position [0, 0]
click at [1146, 39] on span "Settings" at bounding box center [1137, 34] width 49 height 21
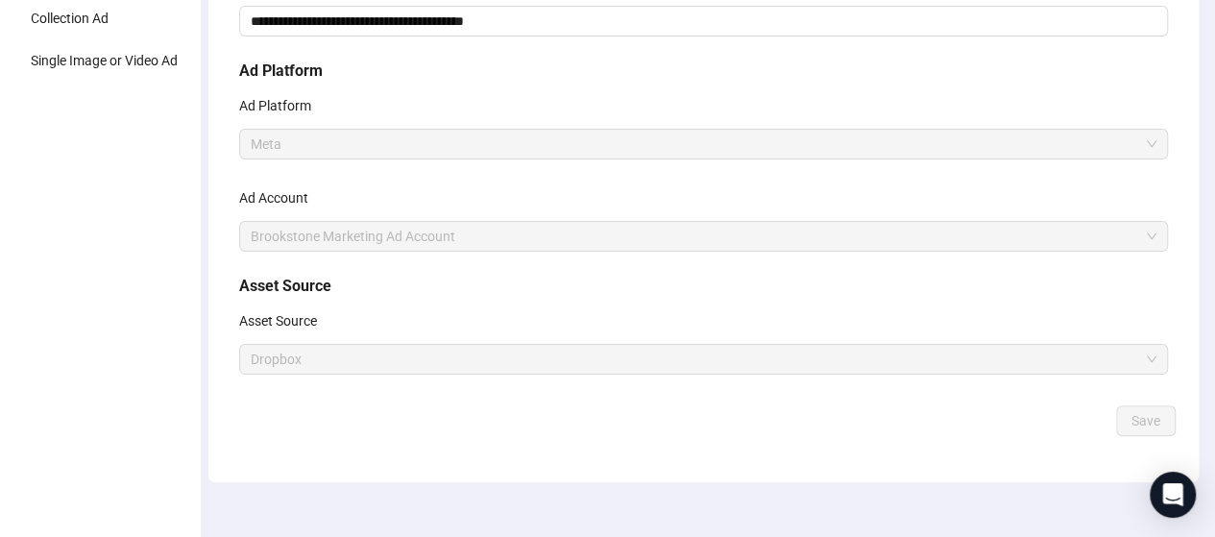
scroll to position [240, 0]
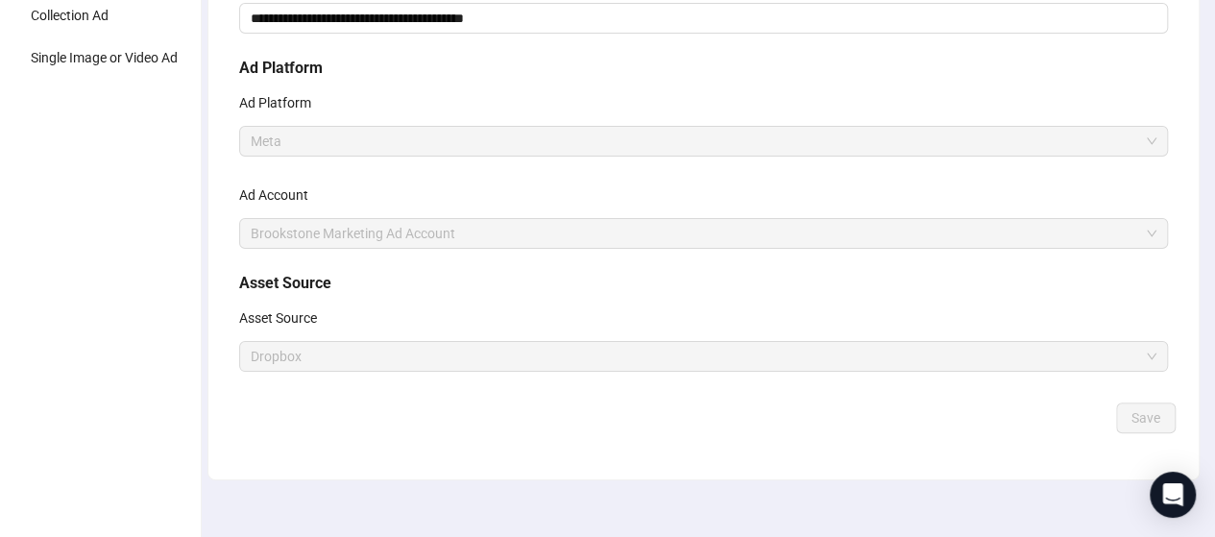
click at [509, 347] on span "Dropbox" at bounding box center [703, 356] width 905 height 29
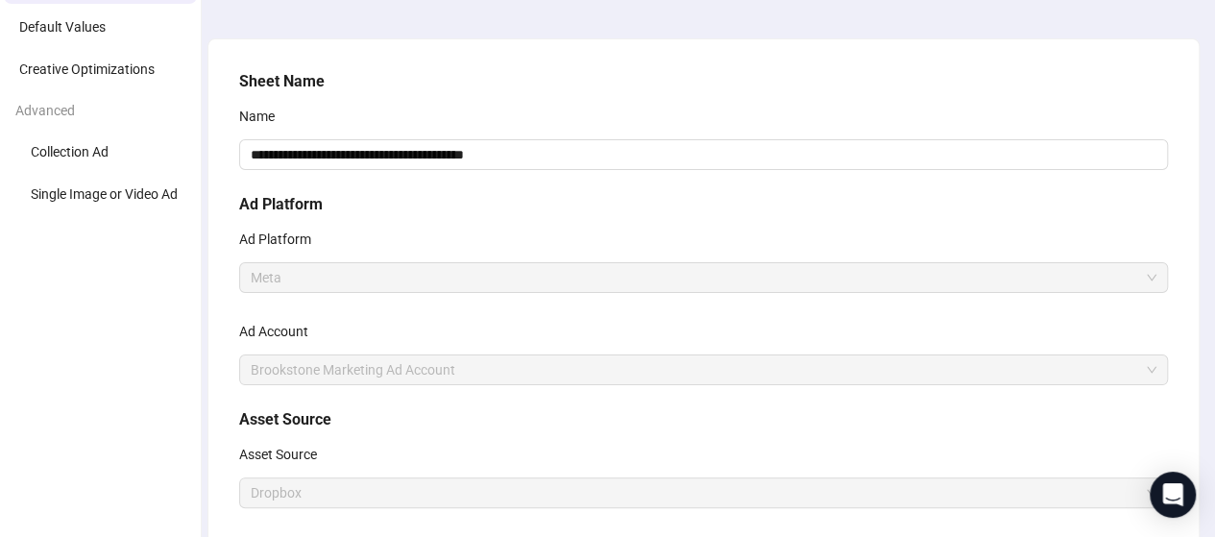
scroll to position [0, 0]
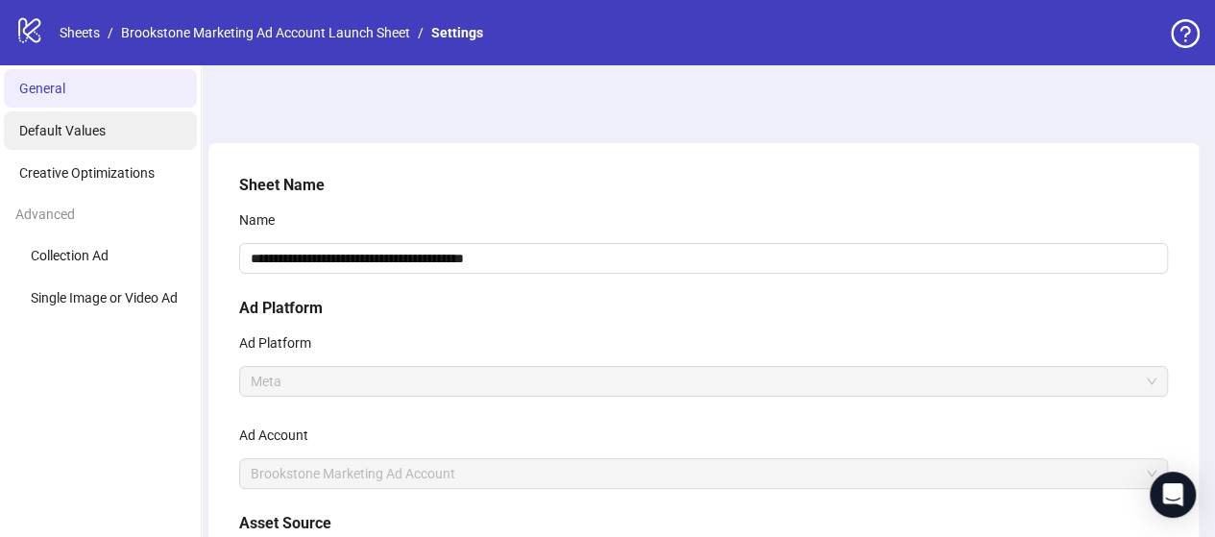
click at [84, 129] on span "Default Values" at bounding box center [62, 130] width 86 height 15
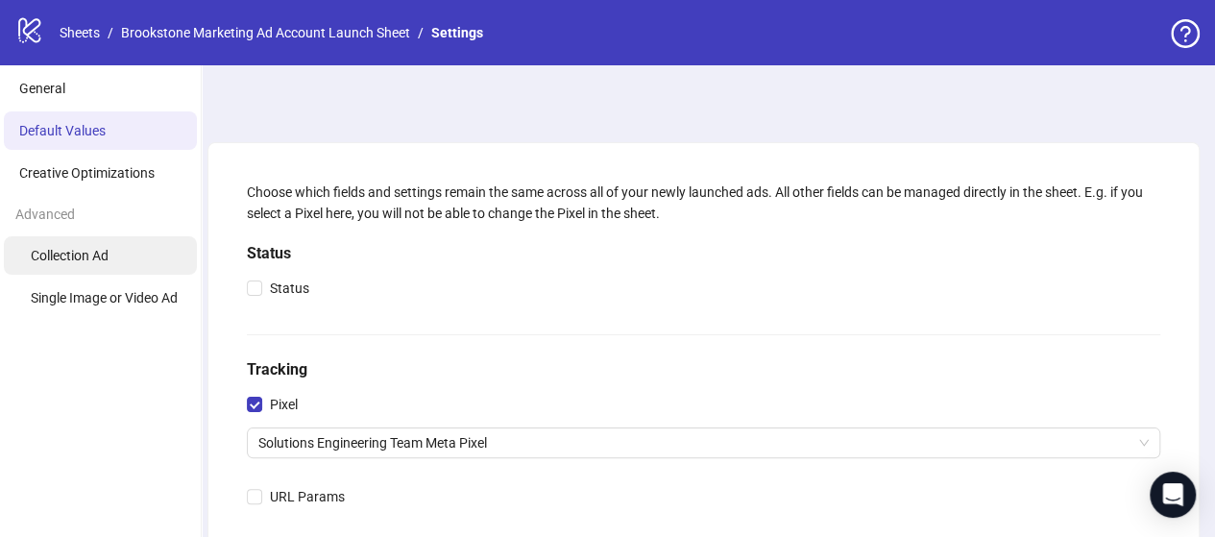
click at [130, 249] on li "Collection Ad" at bounding box center [100, 255] width 193 height 38
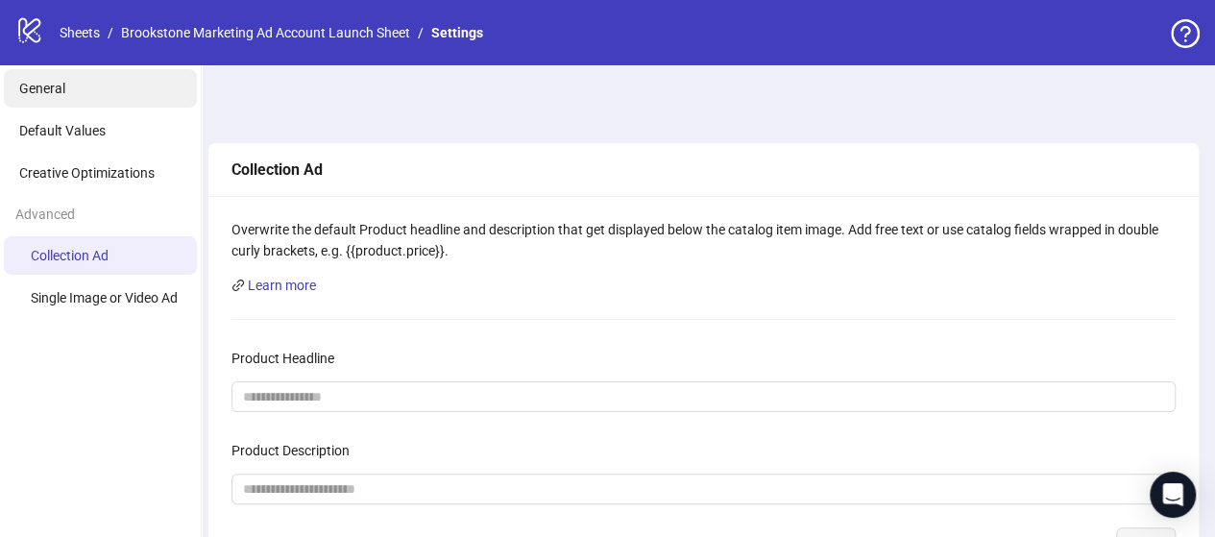
click at [62, 100] on li "General" at bounding box center [100, 88] width 193 height 38
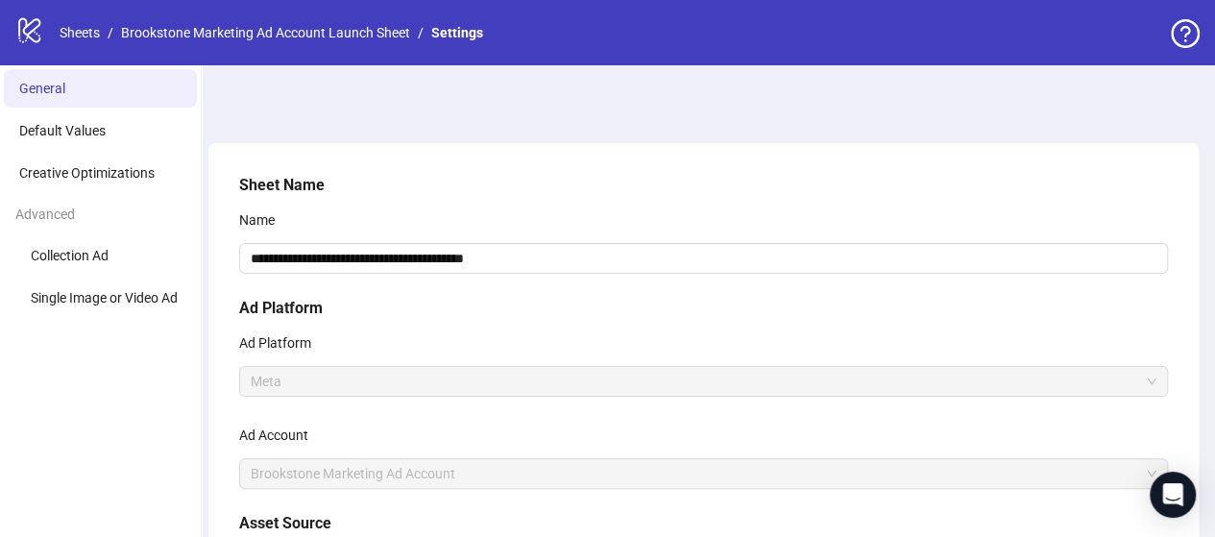
scroll to position [259, 0]
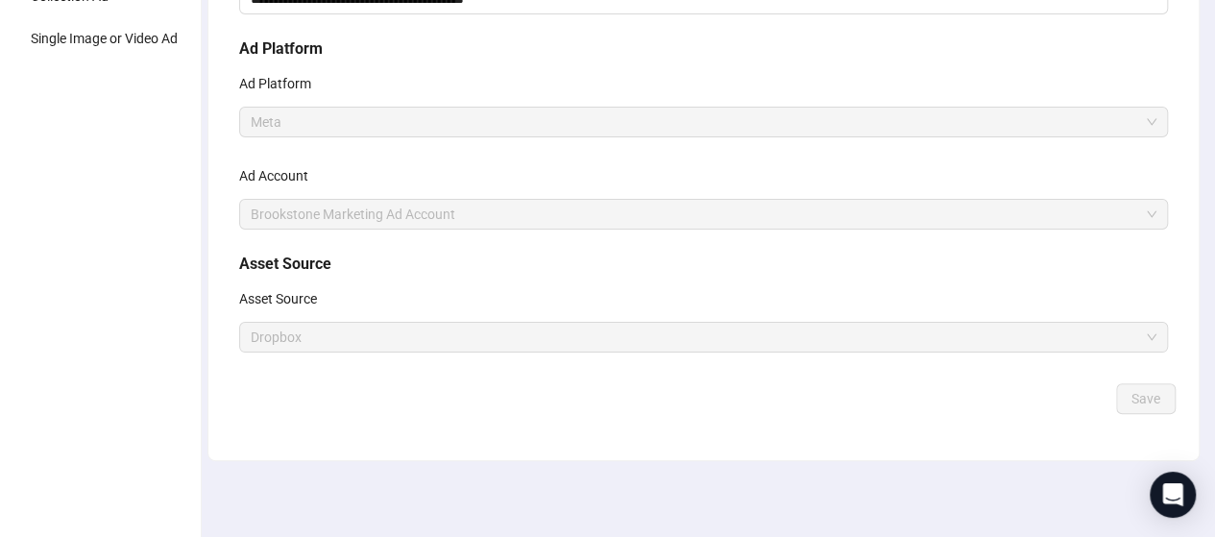
click at [446, 333] on span "Dropbox" at bounding box center [703, 337] width 905 height 29
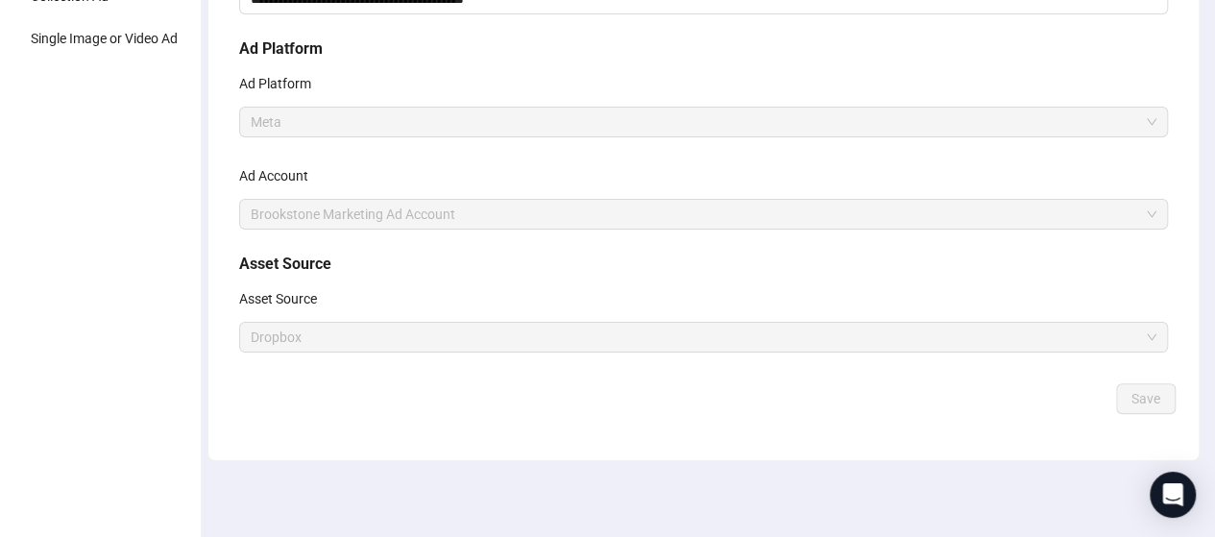
scroll to position [0, 0]
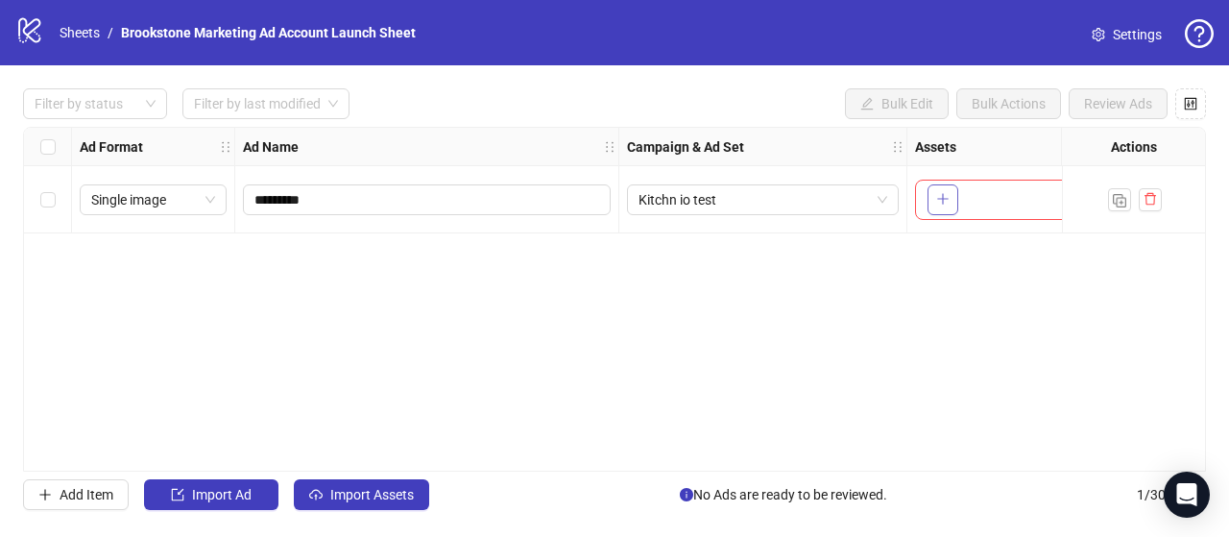
click at [946, 193] on icon "plus" at bounding box center [942, 198] width 13 height 13
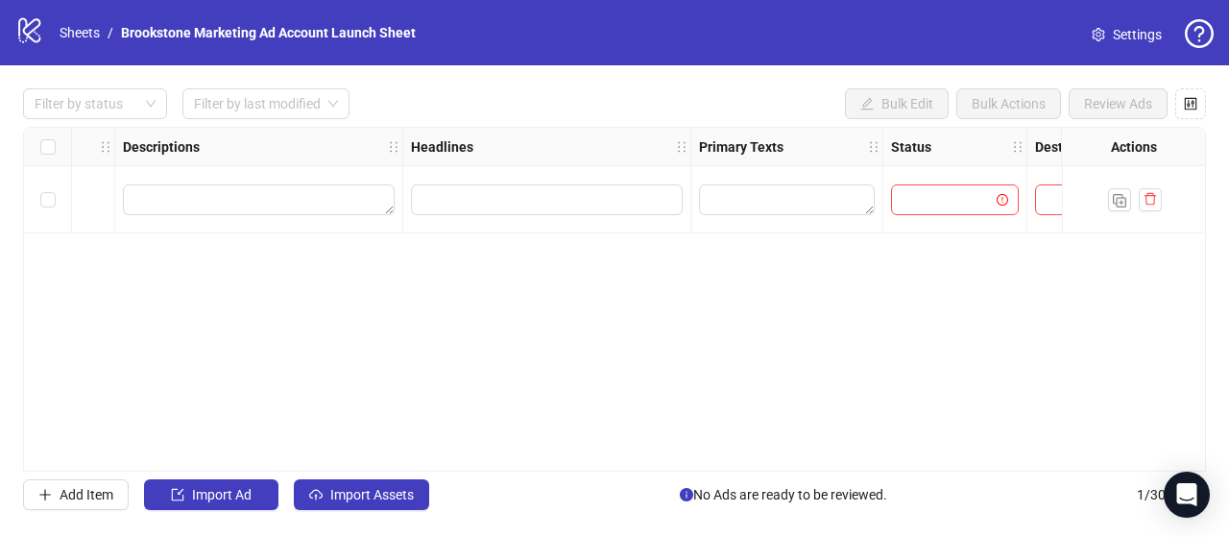
scroll to position [0, 757]
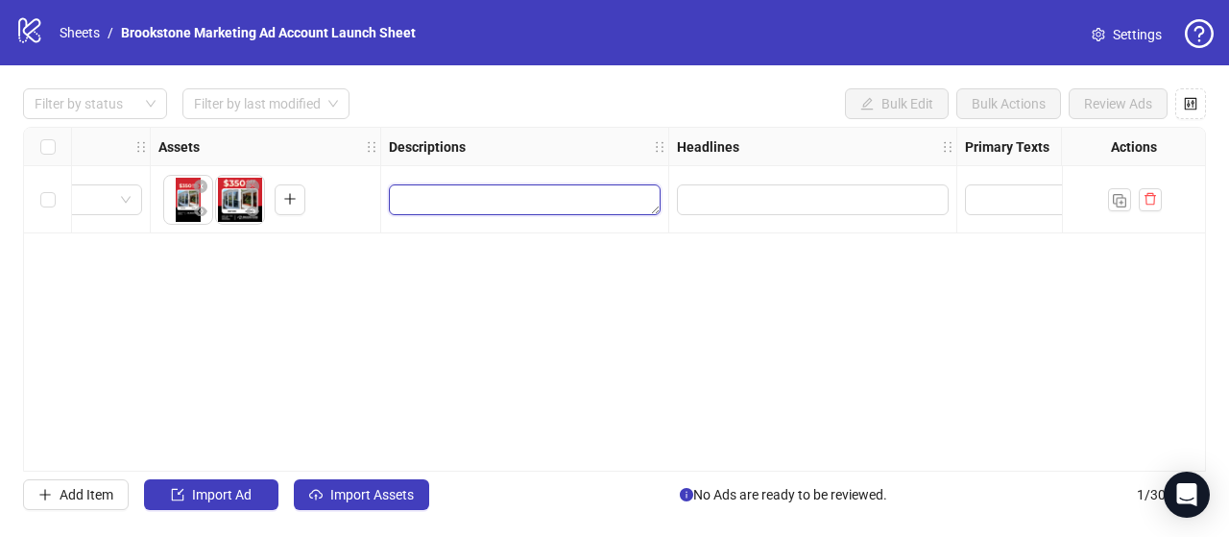
click at [596, 208] on textarea "Edit values" at bounding box center [525, 199] width 272 height 31
type textarea "*"
type textarea "****"
click at [725, 194] on input "Edit values" at bounding box center [810, 199] width 245 height 21
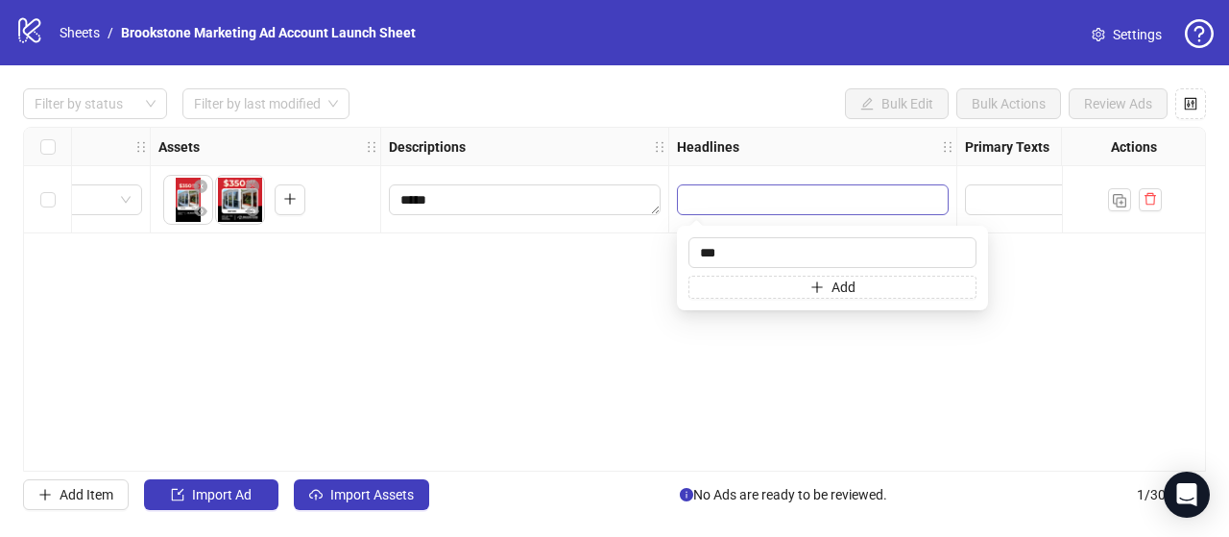
type input "****"
click at [1029, 193] on textarea "Edit values" at bounding box center [1053, 199] width 176 height 31
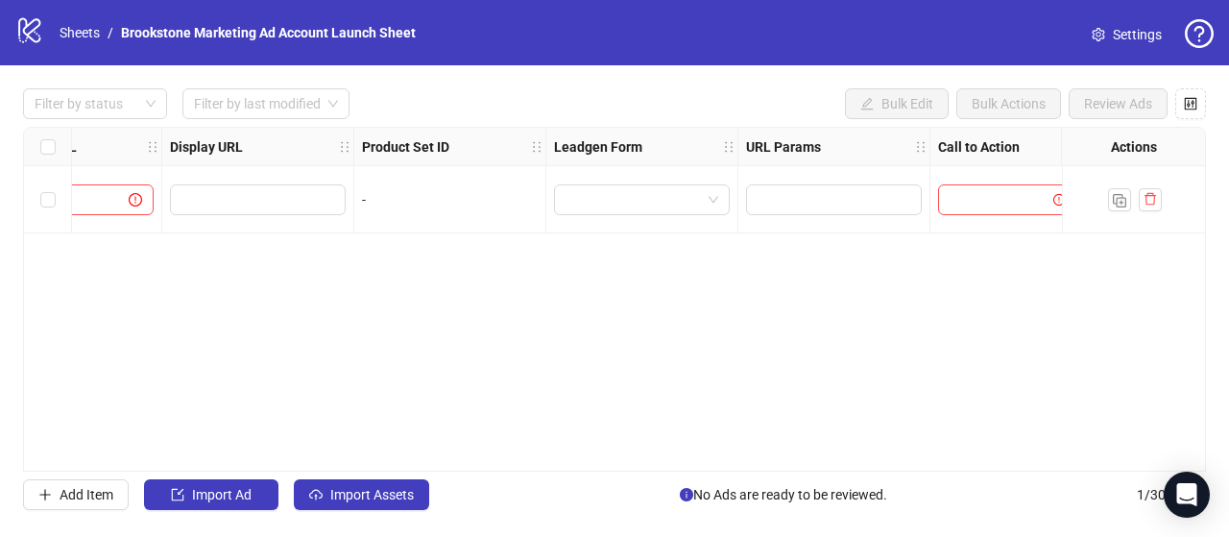
scroll to position [0, 2294]
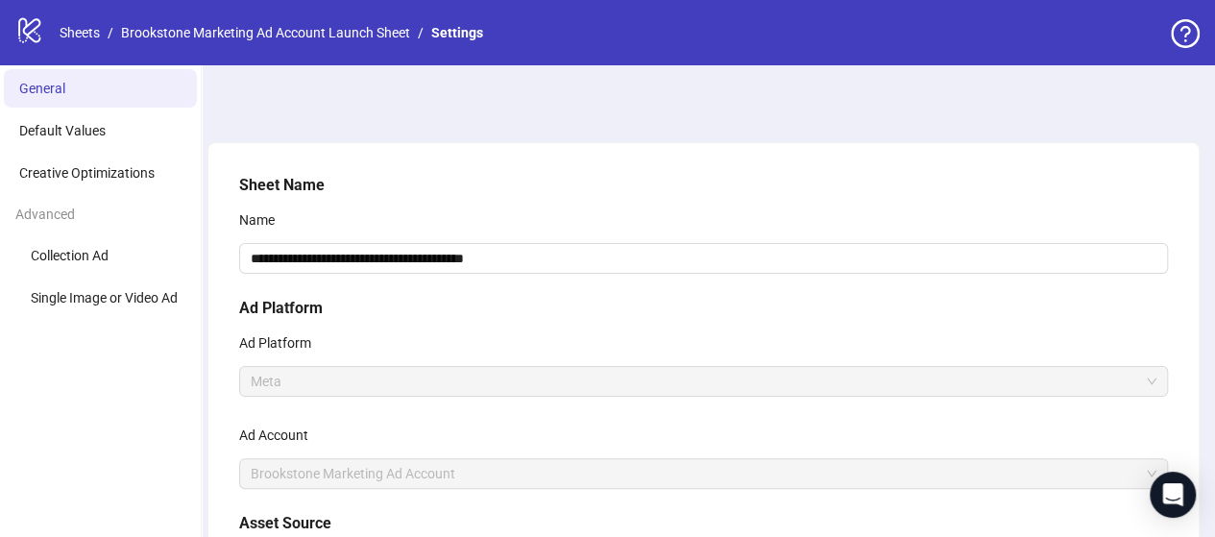
scroll to position [259, 0]
